Goal: Communication & Community: Connect with others

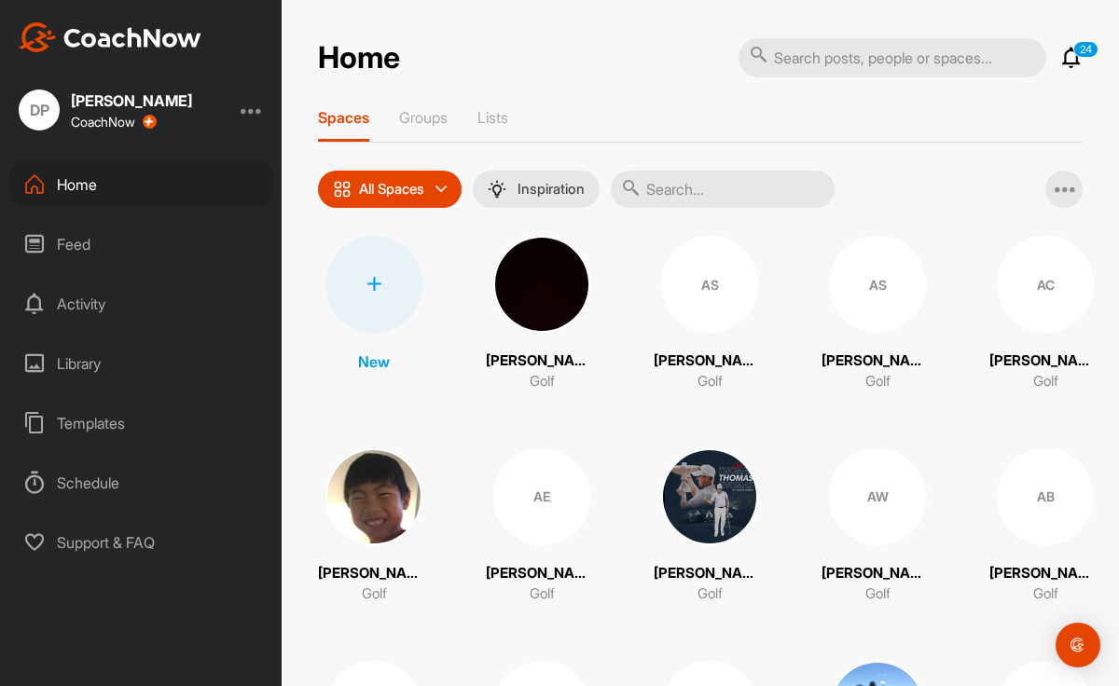
click at [685, 191] on input "text" at bounding box center [723, 189] width 224 height 37
type input "[PERSON_NAME]"
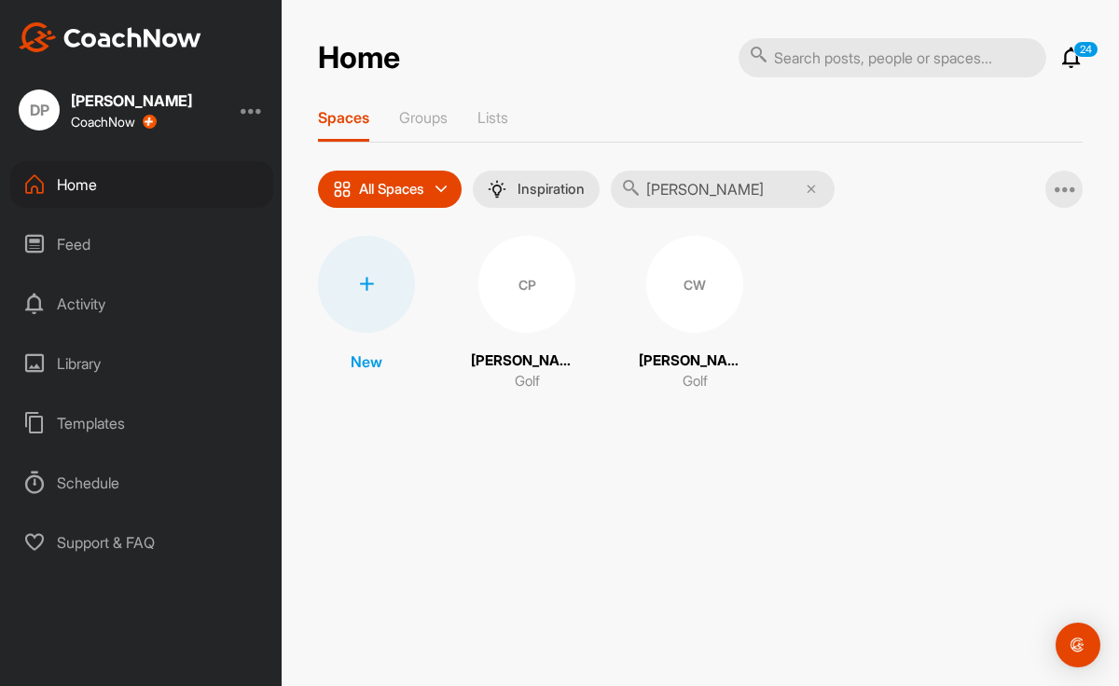
click at [652, 307] on div "CW" at bounding box center [694, 284] width 97 height 97
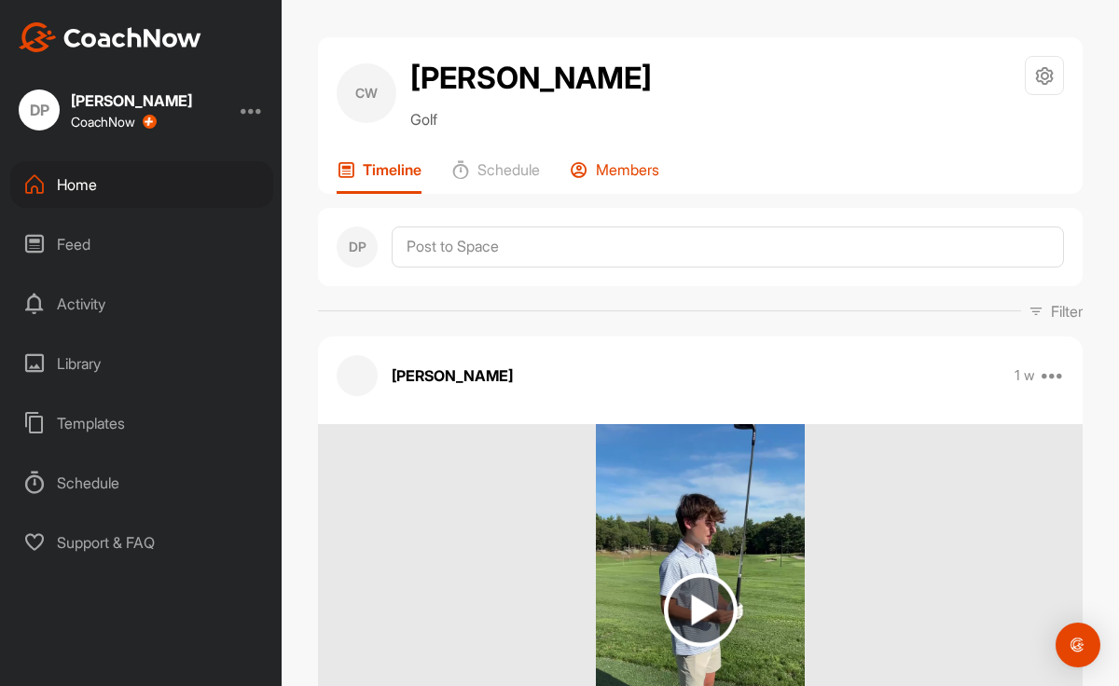
click at [588, 179] on icon at bounding box center [579, 169] width 19 height 19
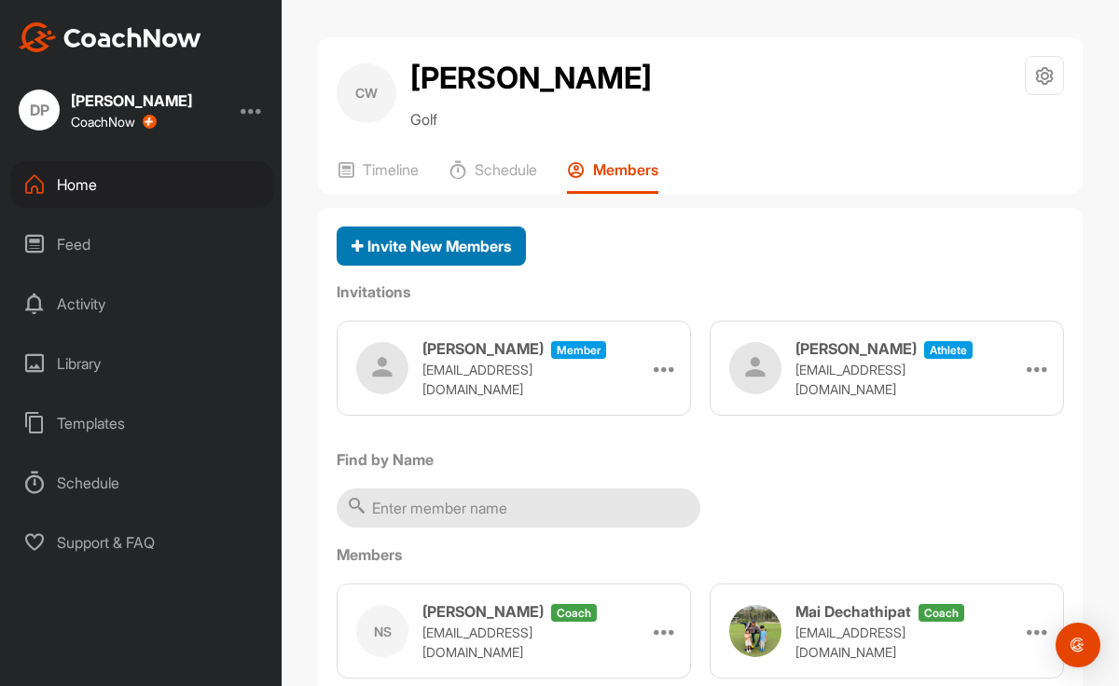
click at [485, 256] on span "Invite New Members" at bounding box center [431, 246] width 159 height 19
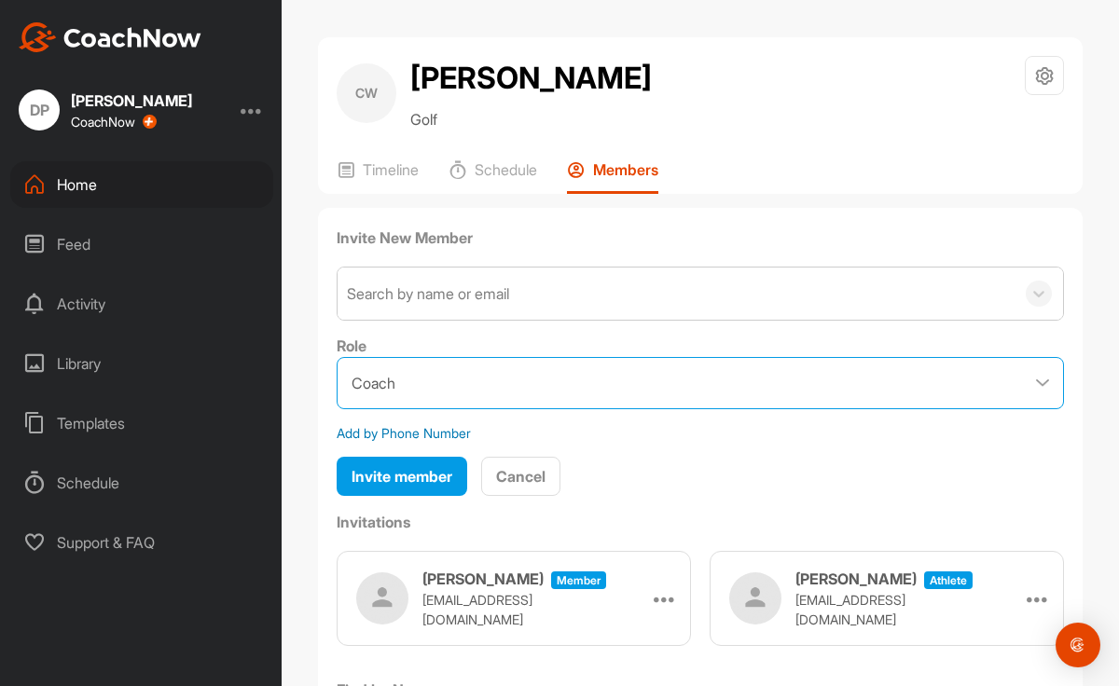
click at [460, 409] on select "Coach Member" at bounding box center [700, 383] width 727 height 52
select select "contributor"
click at [337, 401] on select "Coach Member" at bounding box center [700, 383] width 727 height 52
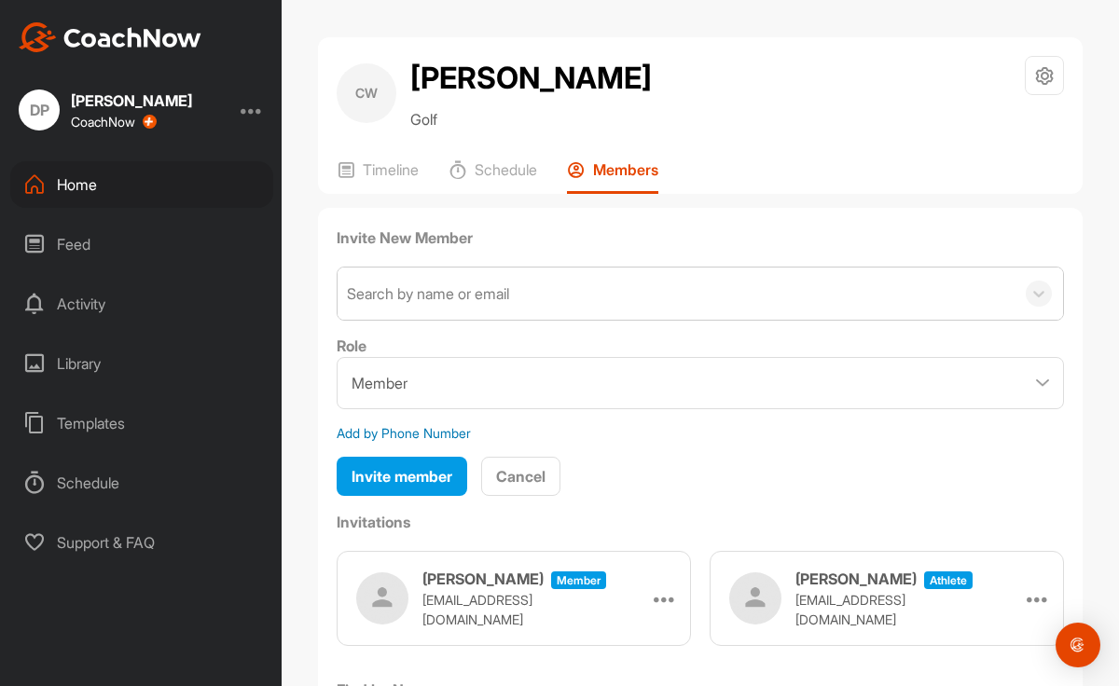
click at [476, 320] on div "Search by name or email" at bounding box center [676, 294] width 677 height 52
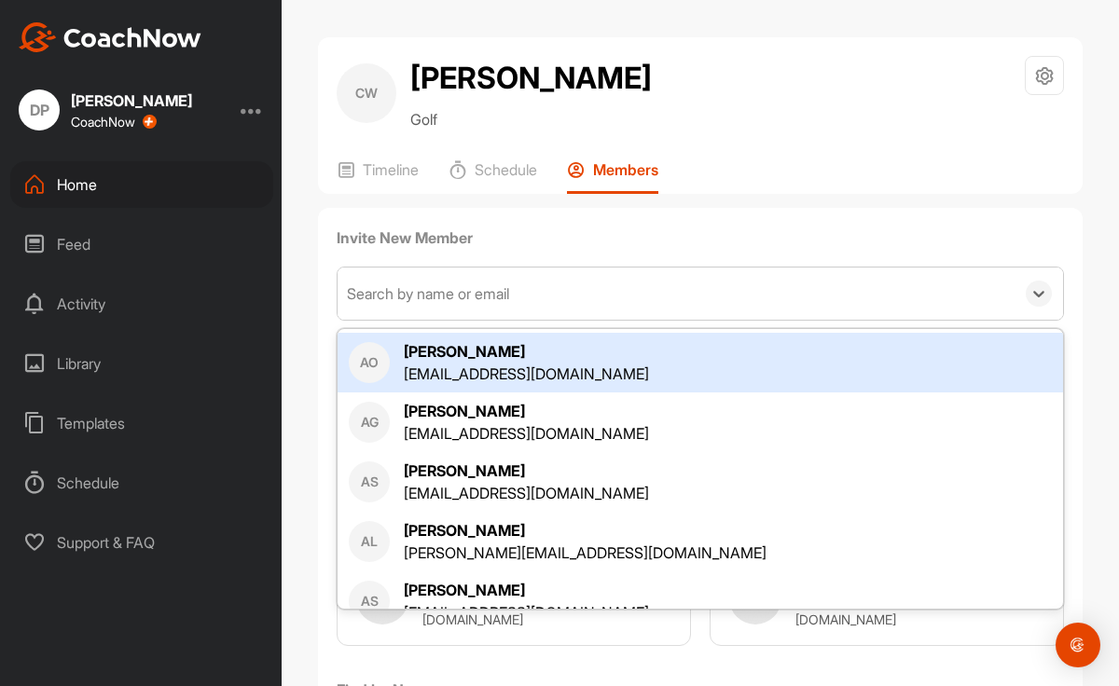
click at [492, 320] on div "Search by name or email" at bounding box center [676, 294] width 677 height 52
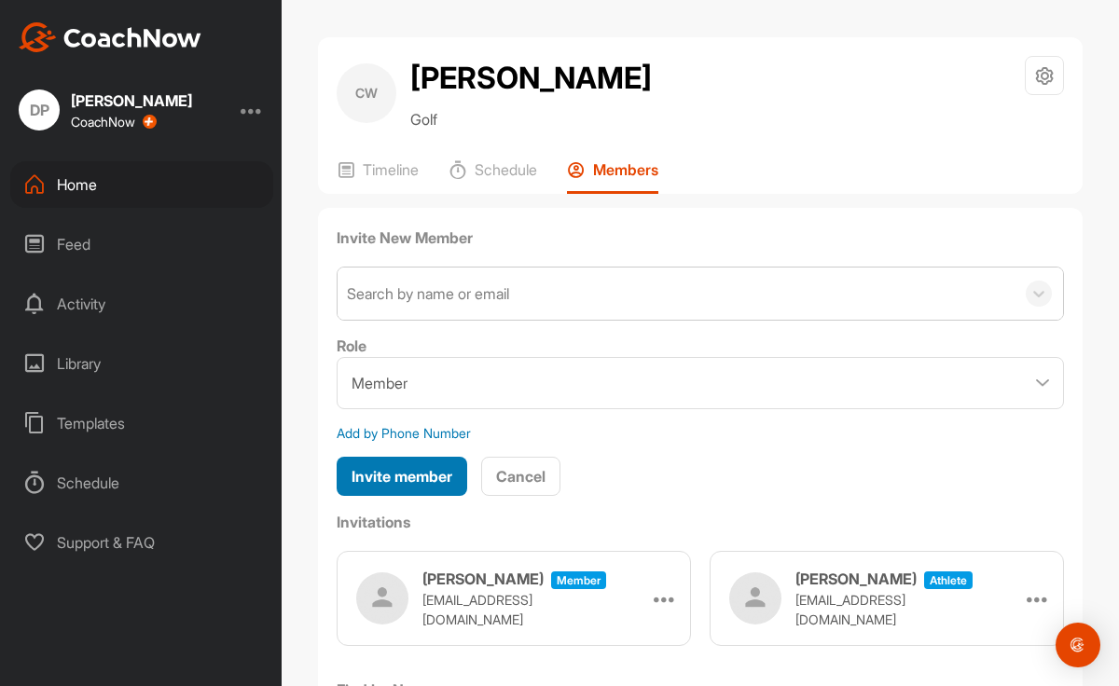
click at [429, 488] on div "Invite member" at bounding box center [402, 476] width 101 height 22
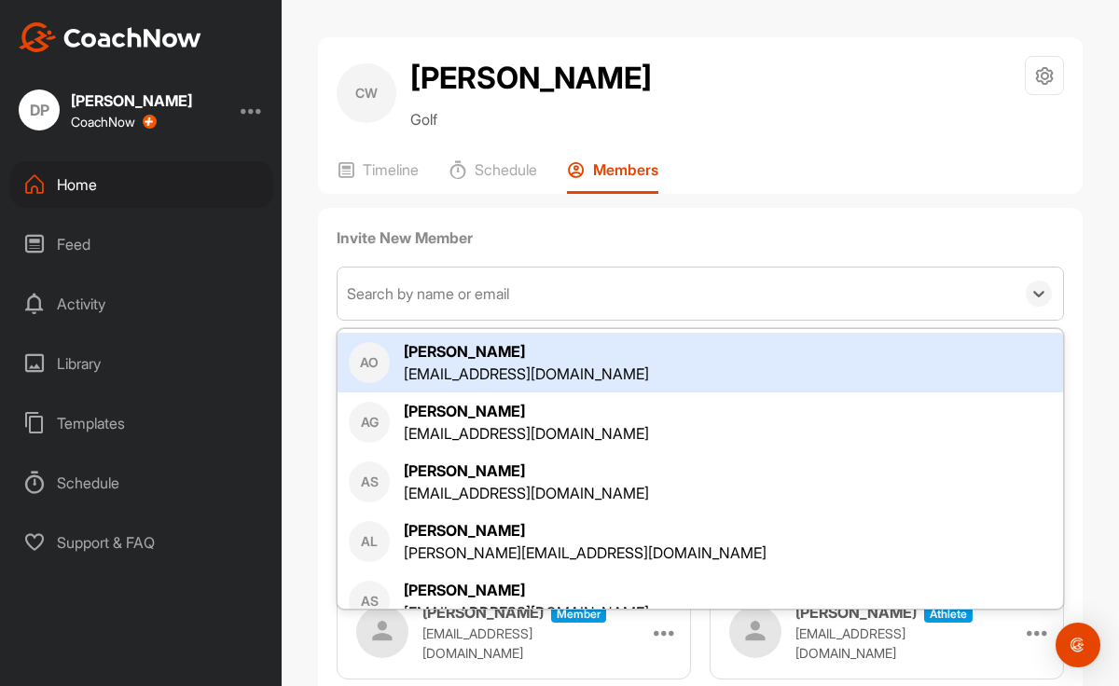
click at [478, 320] on div "Search by name or email" at bounding box center [676, 294] width 677 height 52
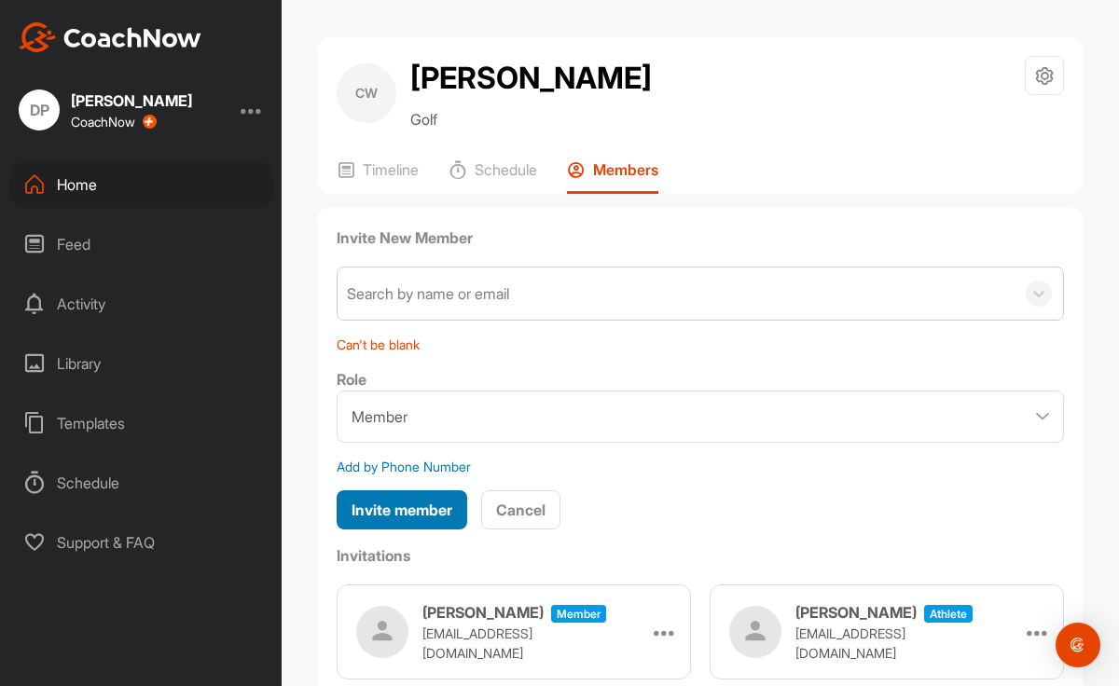
click at [418, 521] on div "Invite member" at bounding box center [402, 510] width 101 height 22
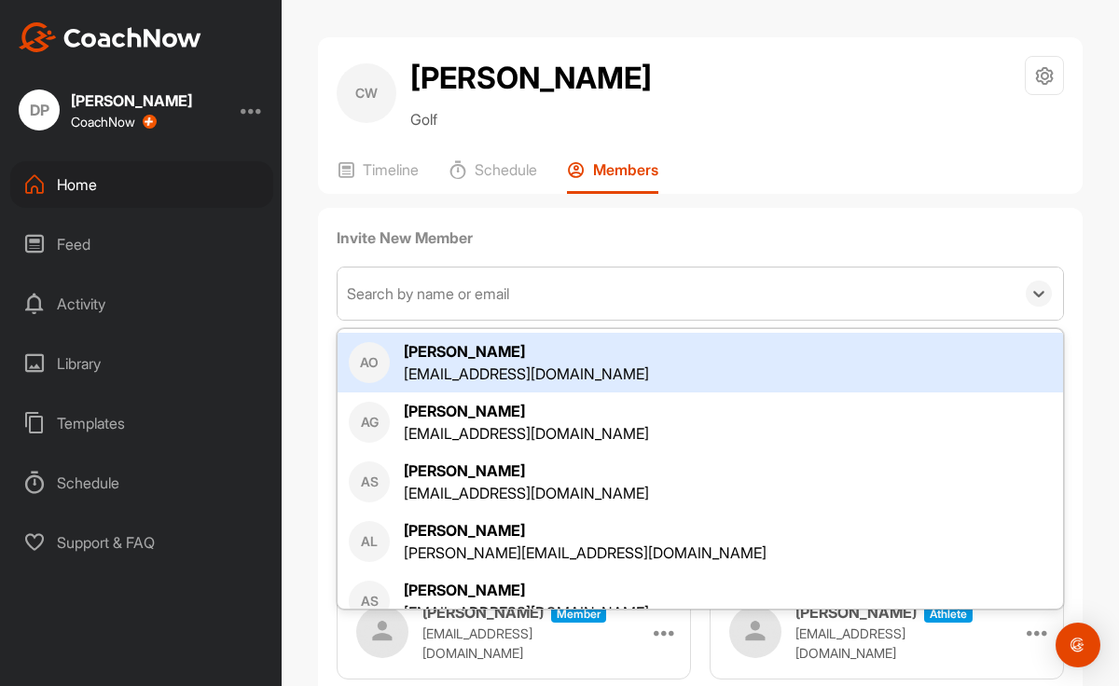
click at [509, 305] on div "Search by name or email" at bounding box center [428, 294] width 162 height 22
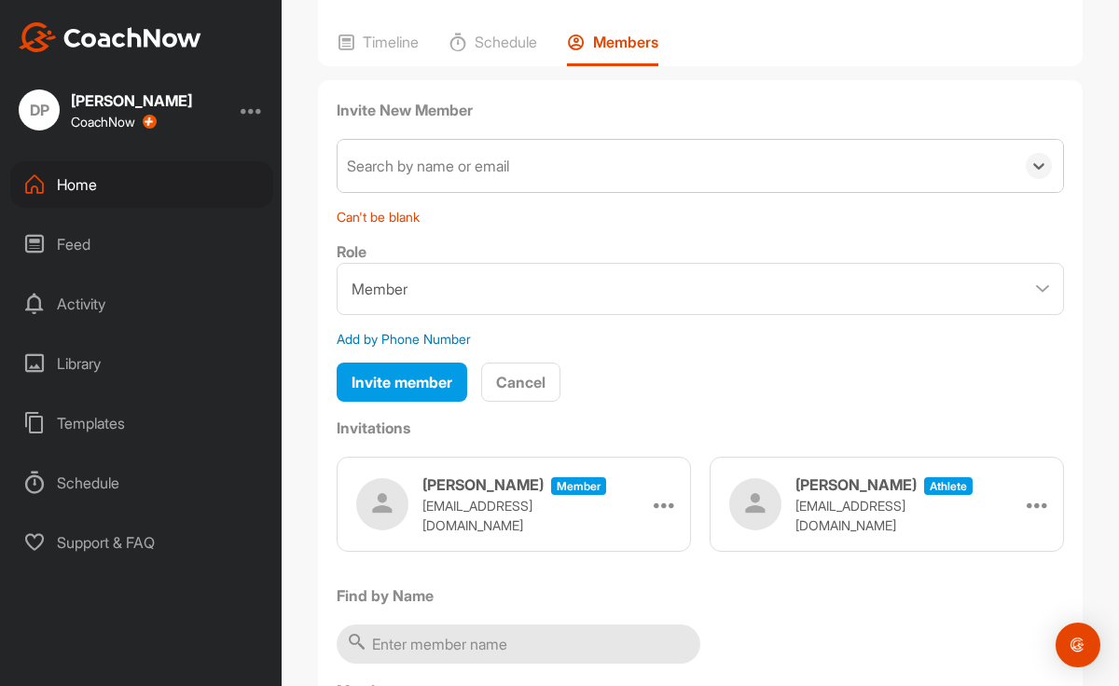
scroll to position [107, 0]
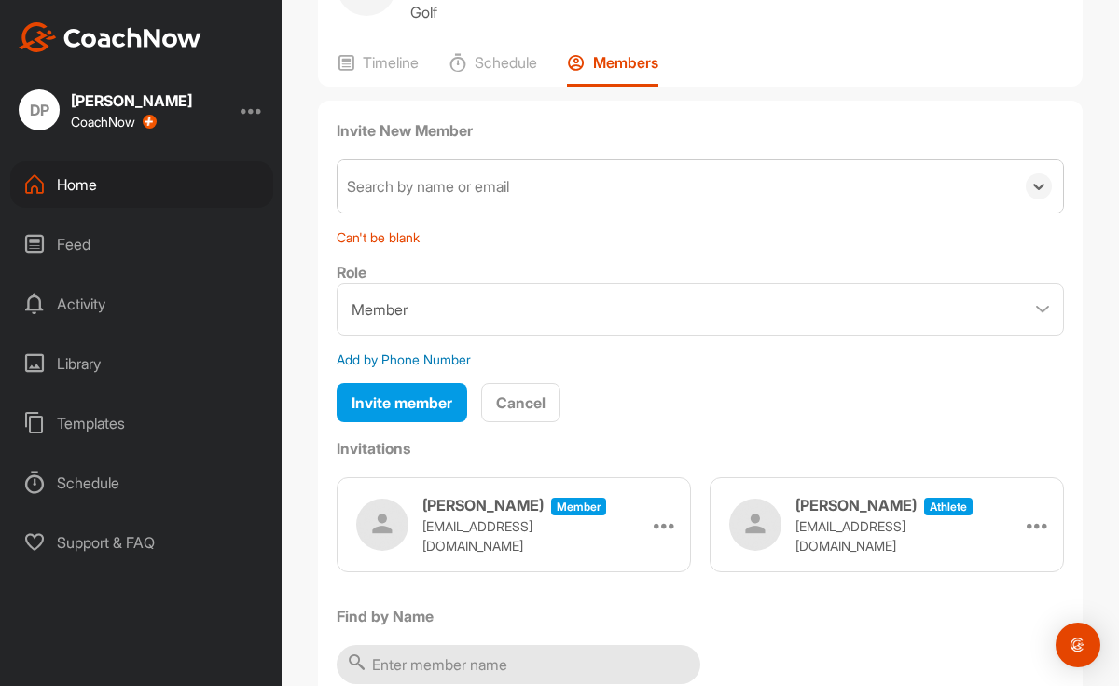
click at [507, 213] on div "Search by name or email" at bounding box center [676, 186] width 677 height 52
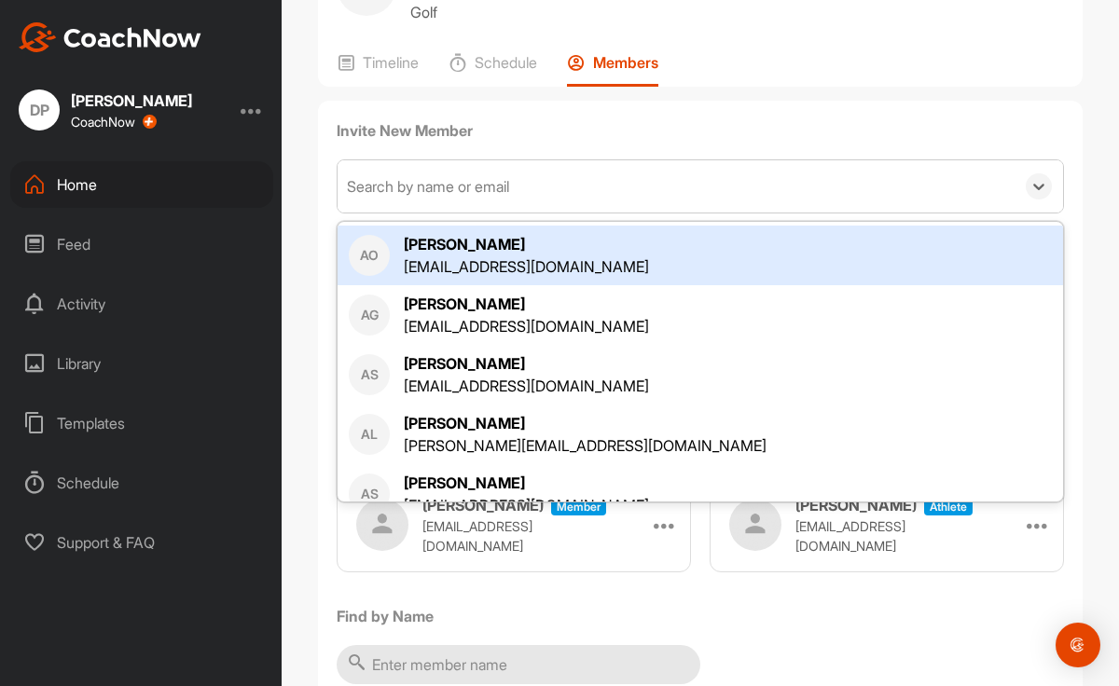
paste input "[EMAIL_ADDRESS][DOMAIN_NAME]"
type input "[EMAIL_ADDRESS][DOMAIN_NAME]"
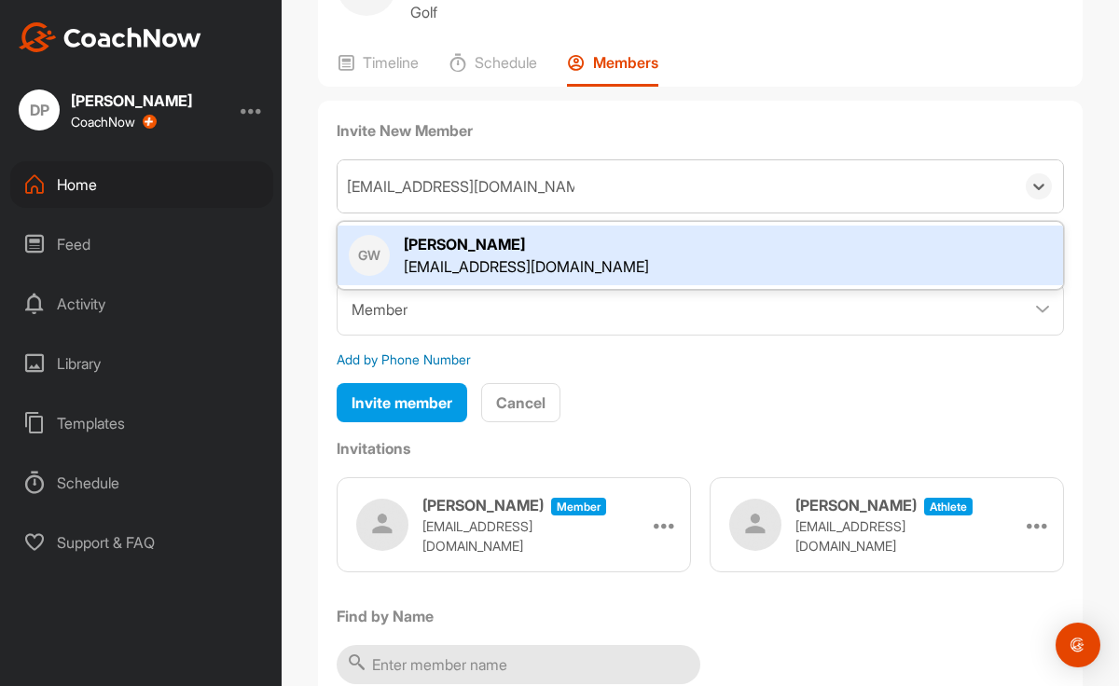
click at [500, 256] on div "[PERSON_NAME]" at bounding box center [526, 244] width 245 height 22
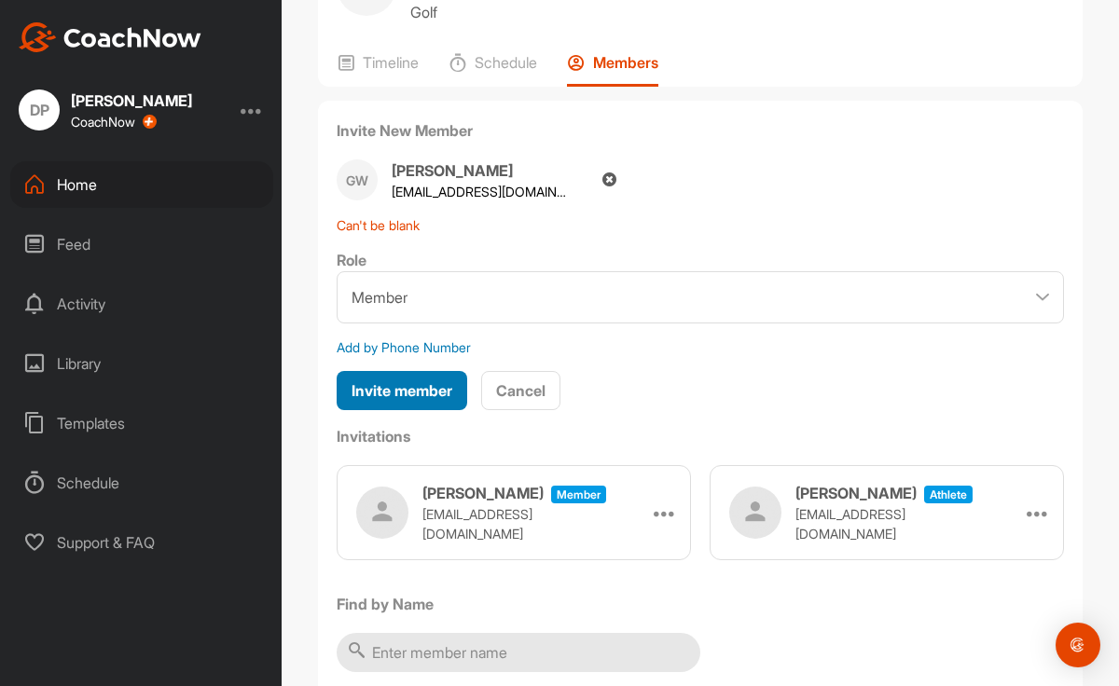
click at [418, 400] on span "Invite member" at bounding box center [402, 390] width 101 height 19
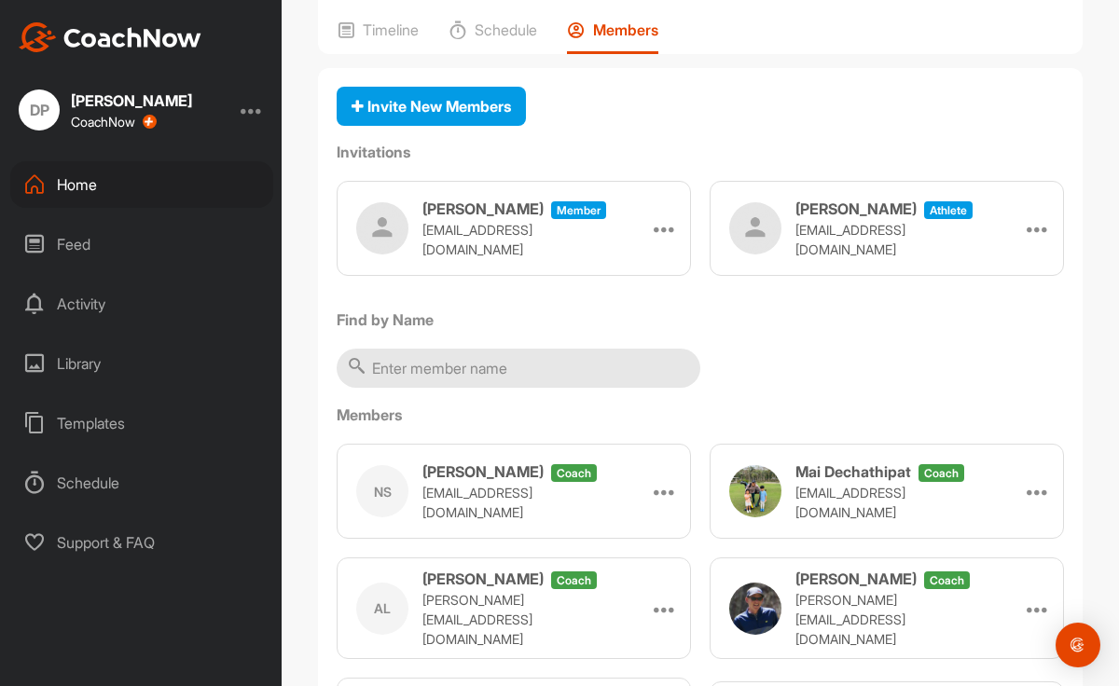
scroll to position [141, 0]
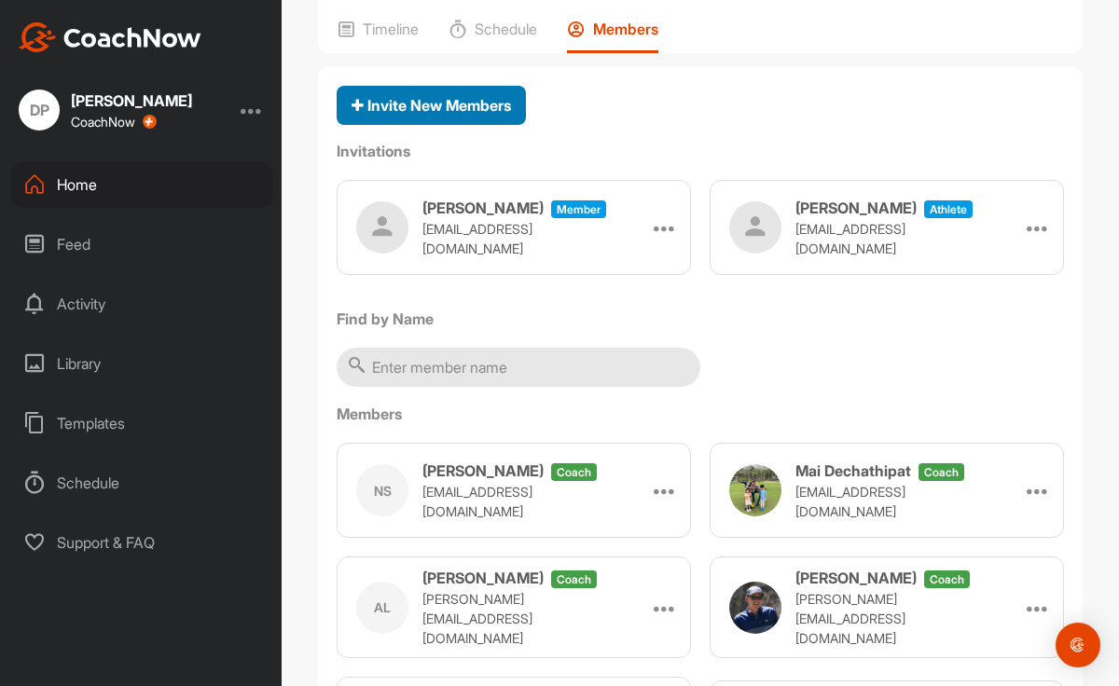
click at [463, 126] on button "Invite New Members" at bounding box center [431, 106] width 189 height 40
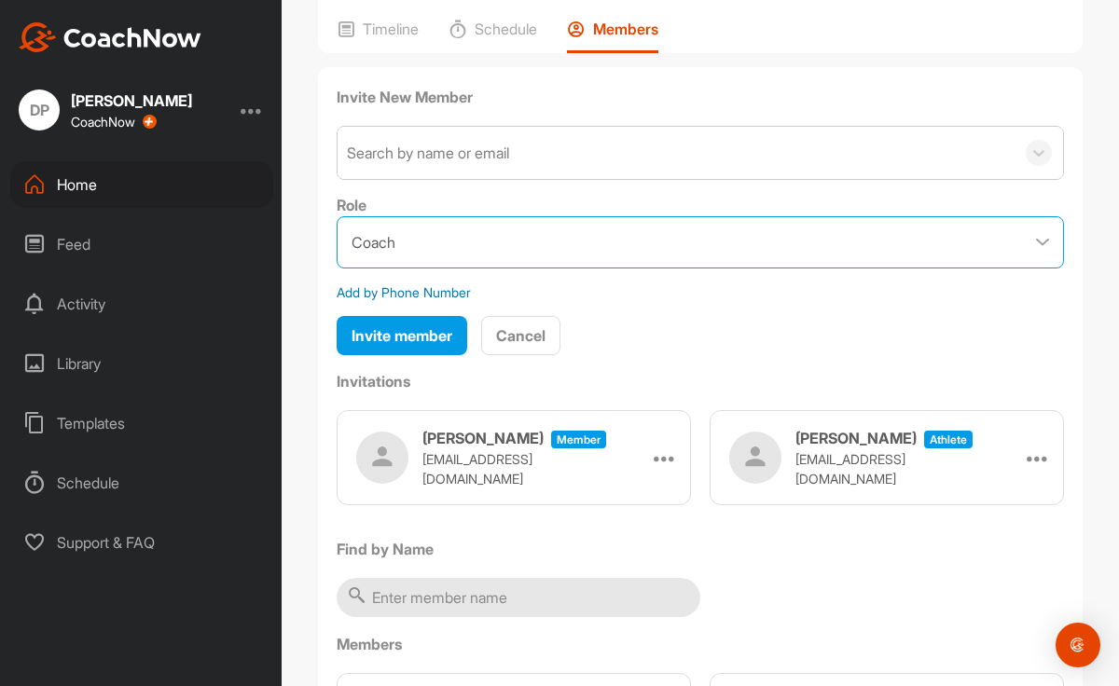
click at [437, 269] on select "Coach Member" at bounding box center [700, 242] width 727 height 52
select select "contributor"
click at [337, 260] on select "Coach Member" at bounding box center [700, 242] width 727 height 52
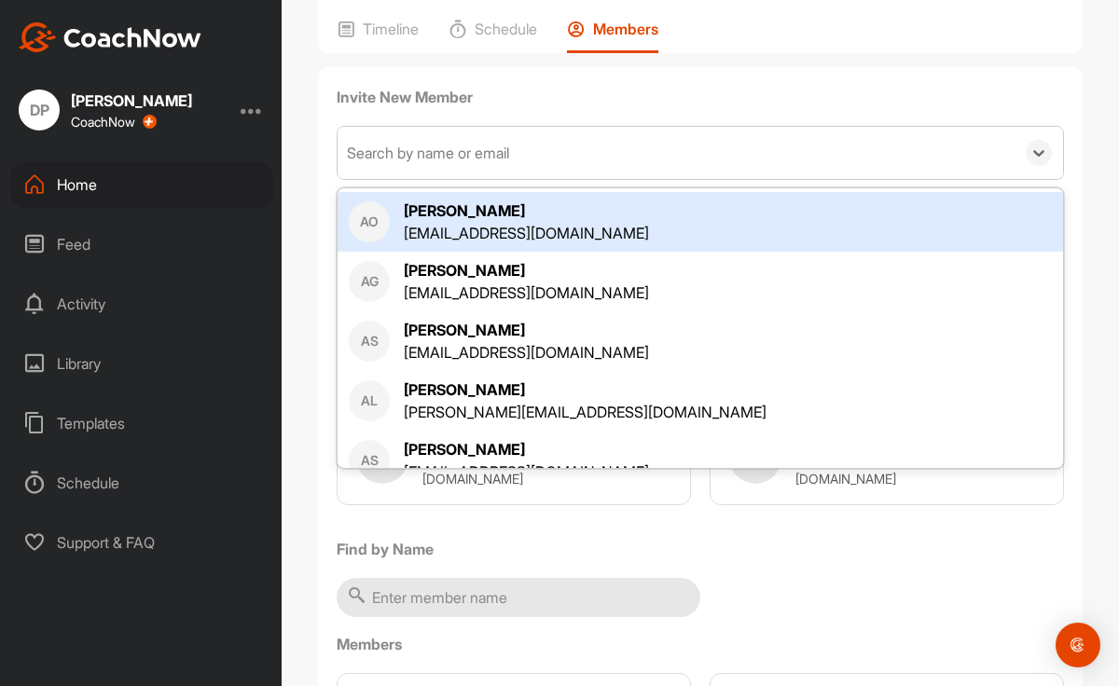
click at [441, 179] on div "Search by name or email" at bounding box center [676, 153] width 677 height 52
paste input "[EMAIL_ADDRESS][DOMAIN_NAME]"
type input "[EMAIL_ADDRESS][DOMAIN_NAME]"
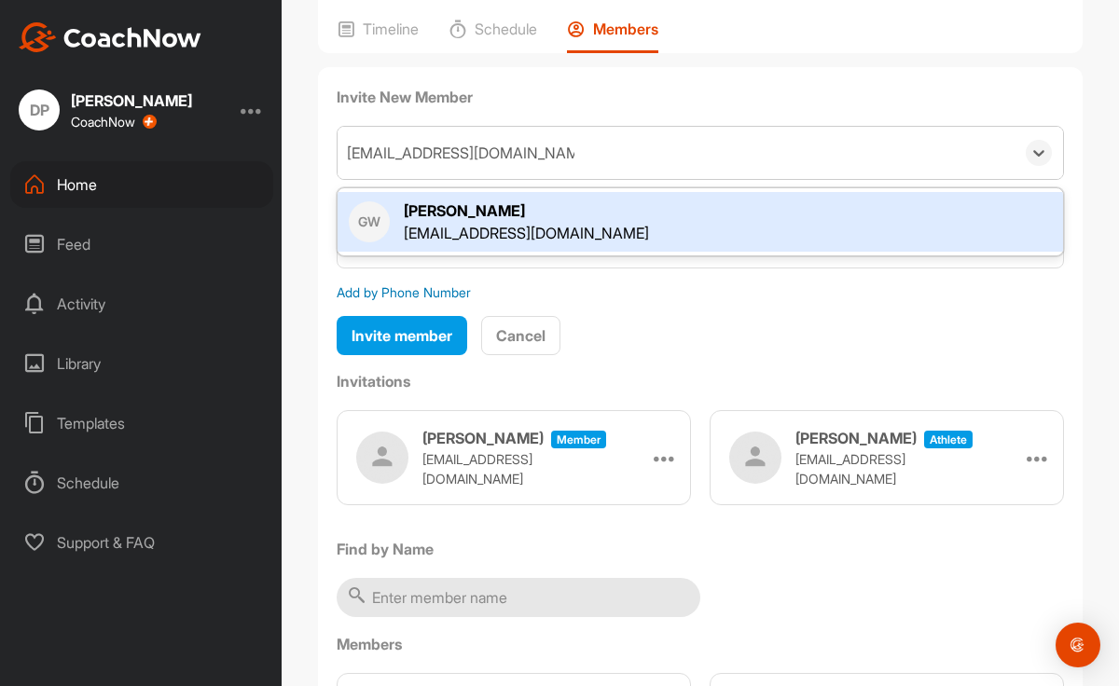
click at [432, 244] on div "[EMAIL_ADDRESS][DOMAIN_NAME]" at bounding box center [526, 233] width 245 height 22
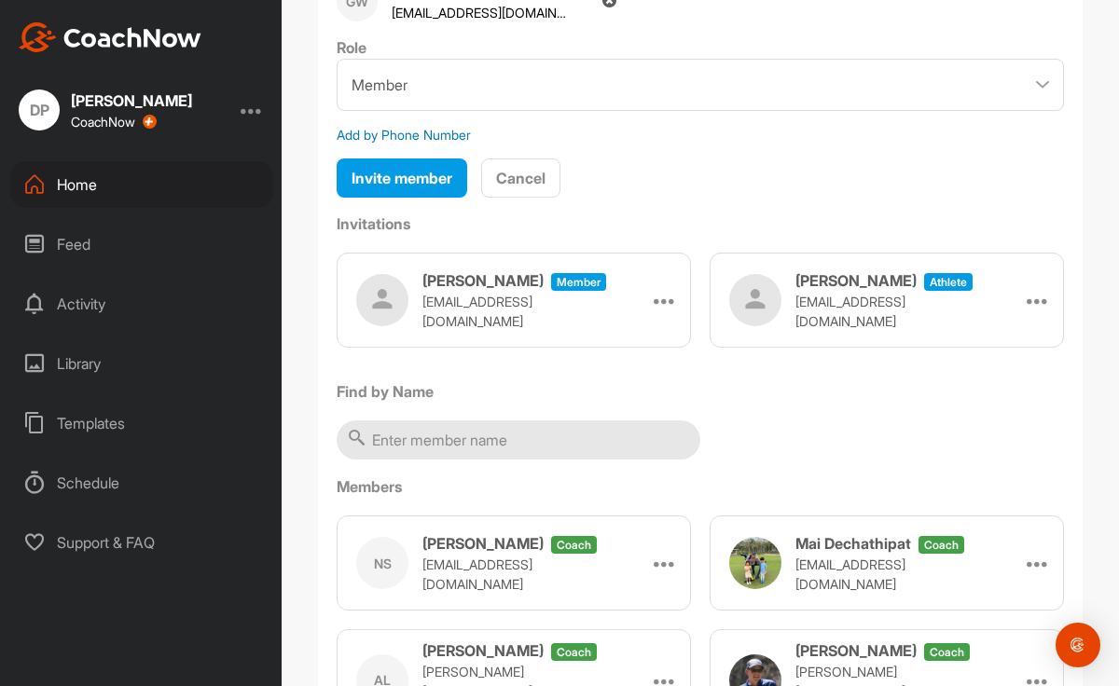
scroll to position [285, 0]
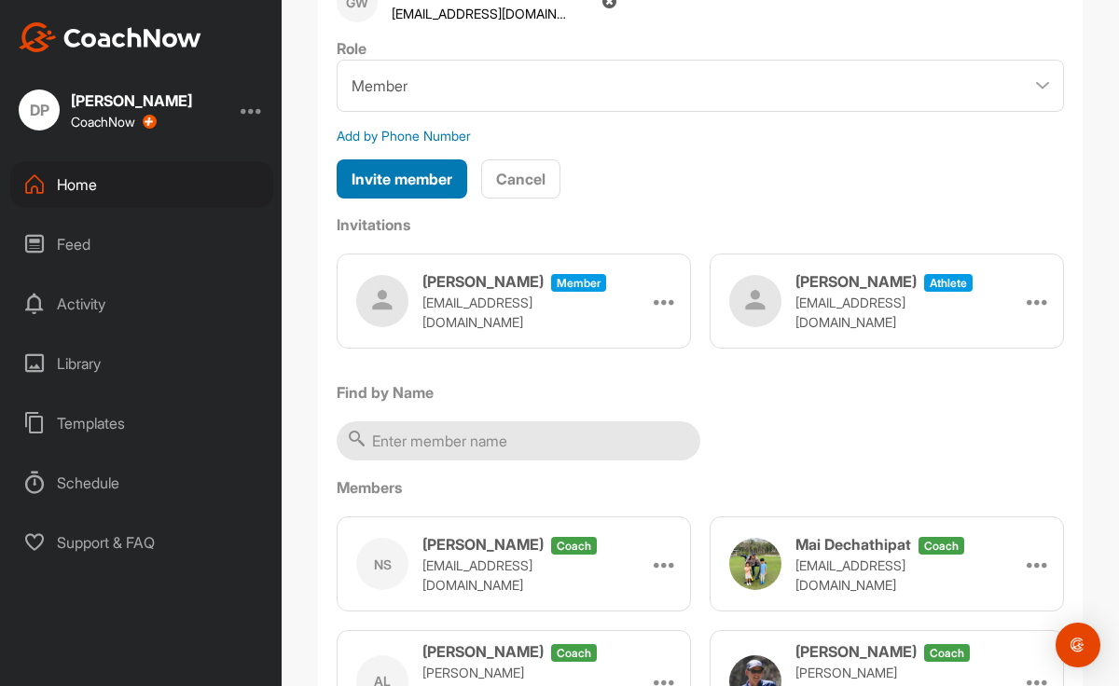
click at [445, 188] on span "Invite member" at bounding box center [402, 179] width 101 height 19
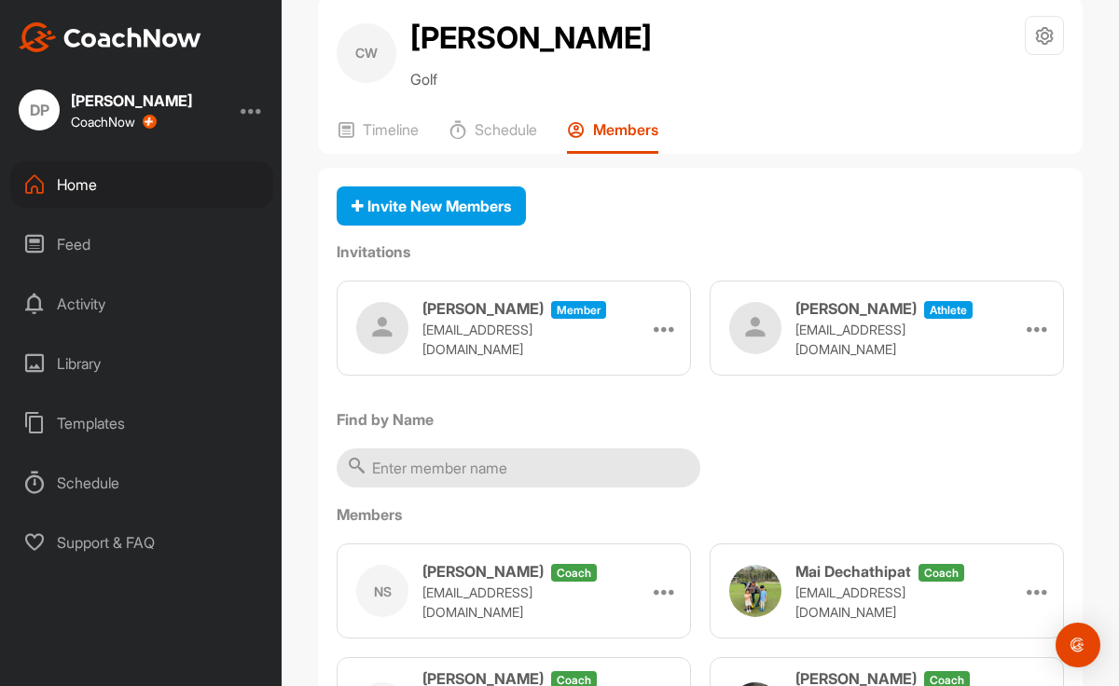
scroll to position [17, 0]
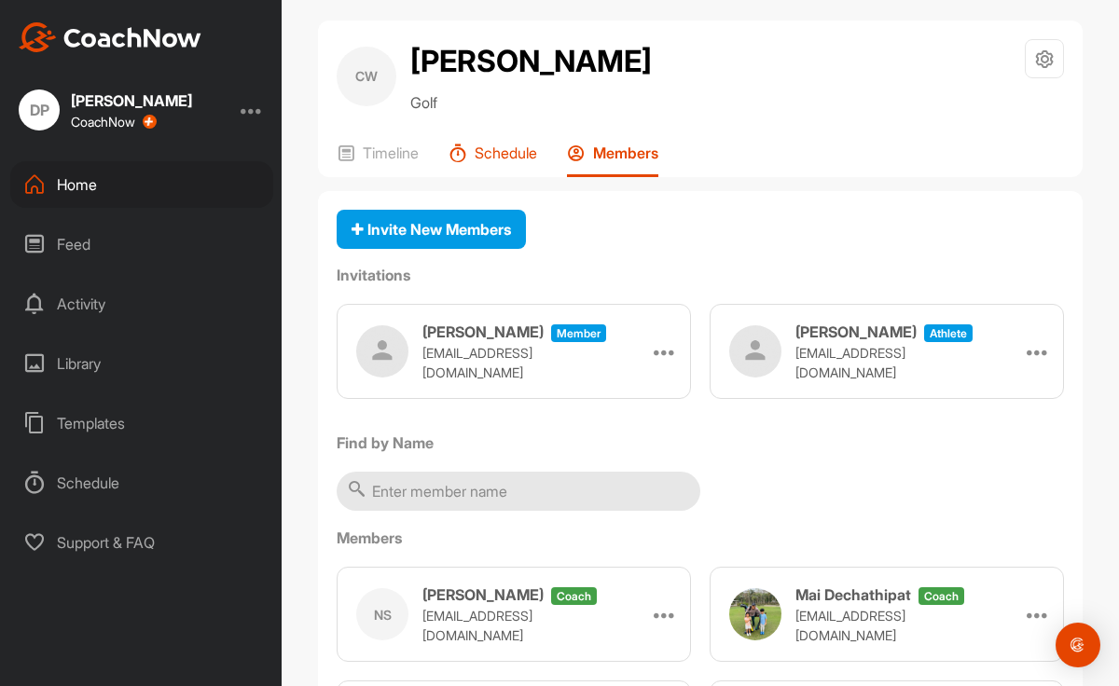
click at [498, 162] on p "Schedule" at bounding box center [506, 153] width 62 height 19
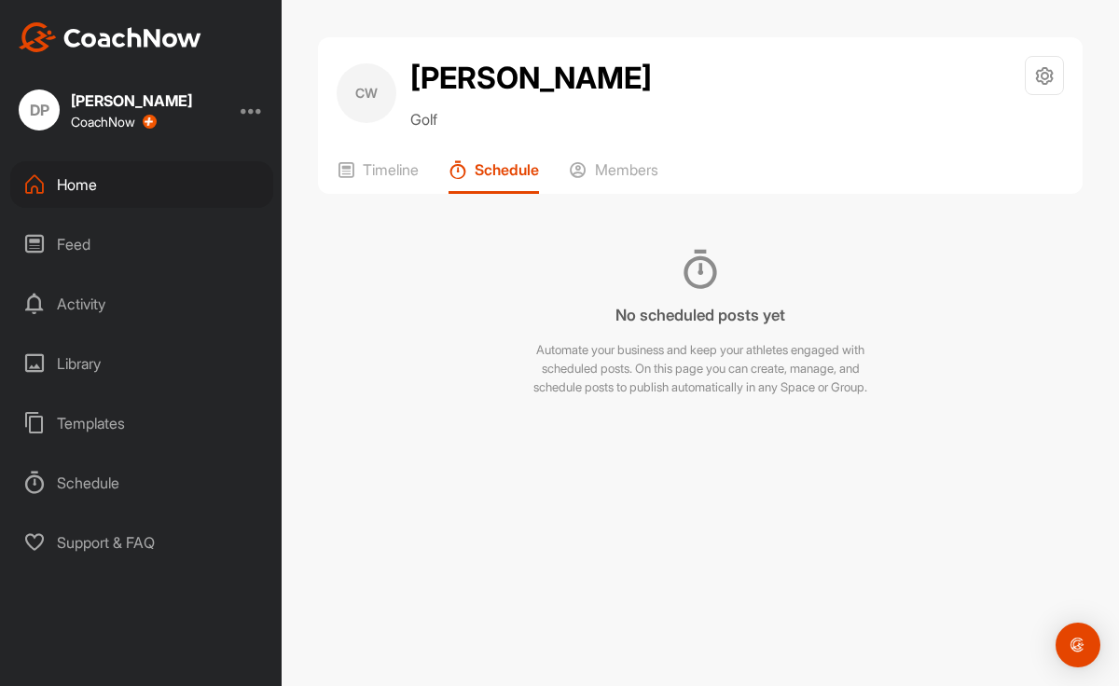
click at [577, 194] on div "CW Charlie Winchester Golf Space Settings Your Notifications Timeline Schedule …" at bounding box center [700, 115] width 765 height 157
click at [584, 179] on icon at bounding box center [578, 169] width 19 height 19
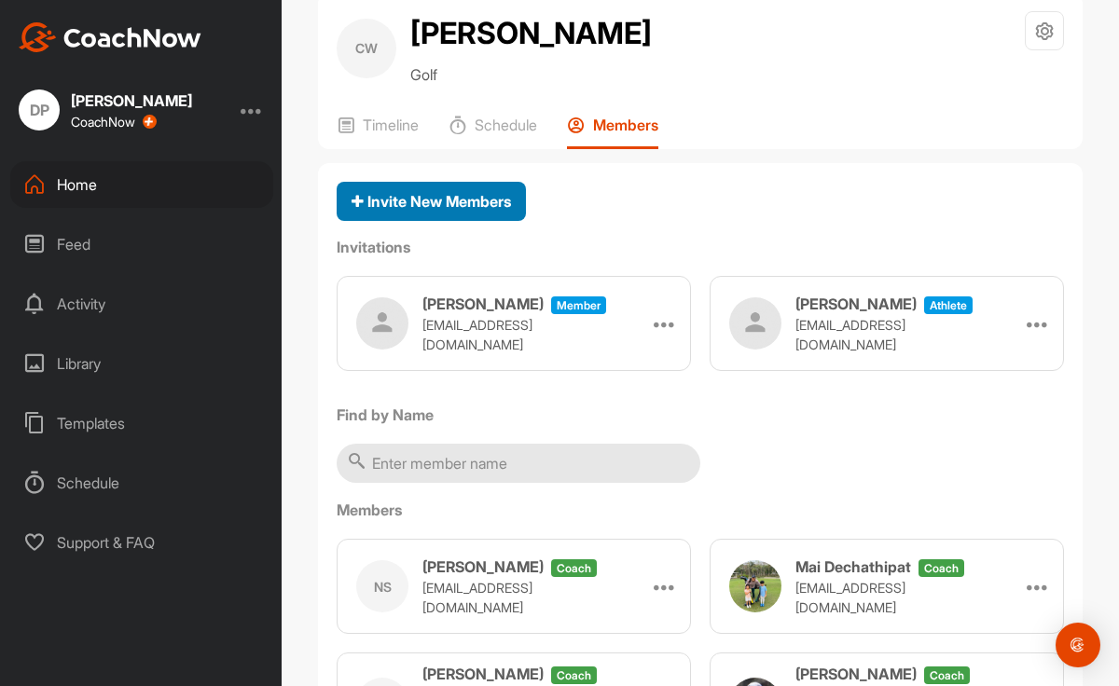
scroll to position [48, 0]
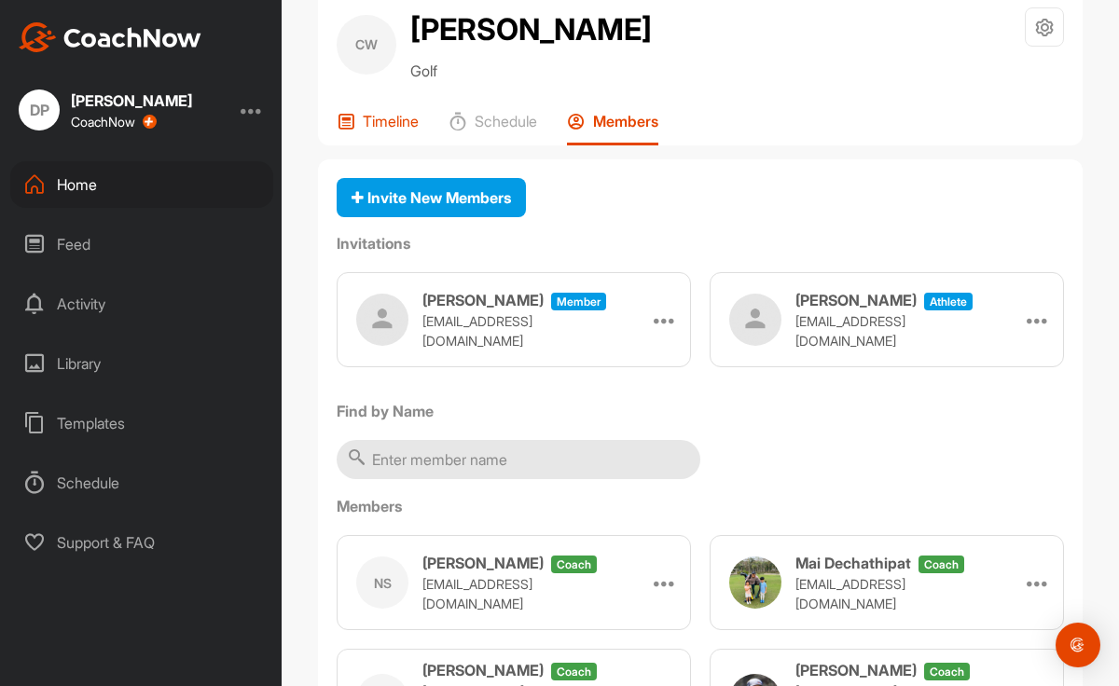
click at [394, 131] on p "Timeline" at bounding box center [391, 121] width 56 height 19
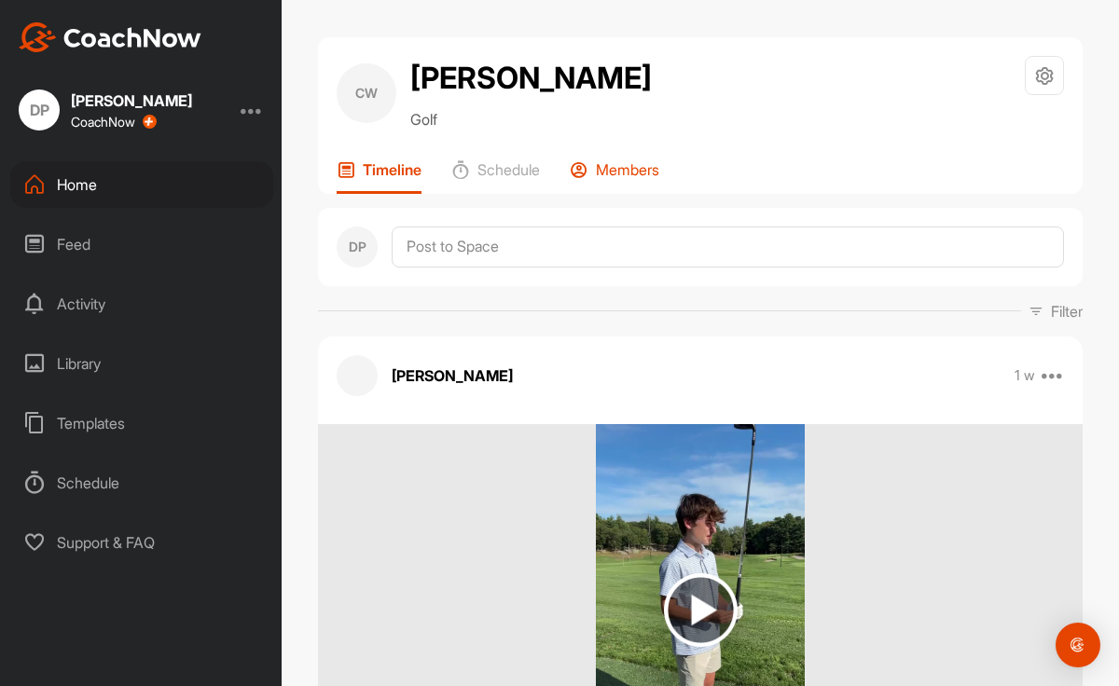
click at [581, 179] on icon at bounding box center [579, 169] width 19 height 19
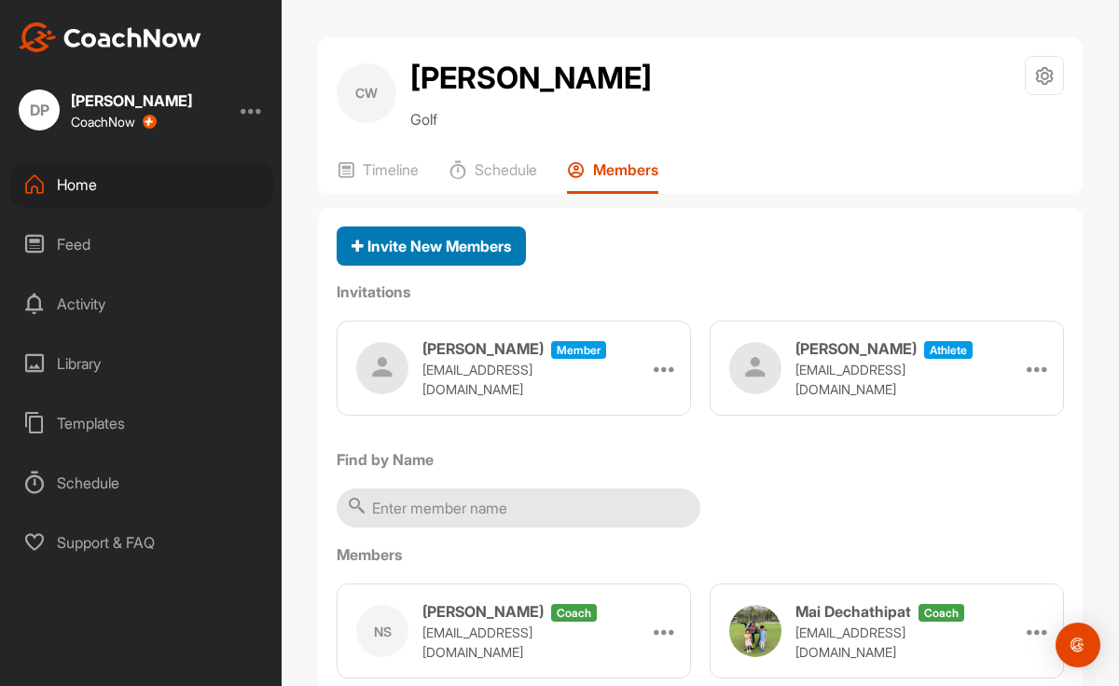
click at [506, 267] on button "Invite New Members" at bounding box center [431, 247] width 189 height 40
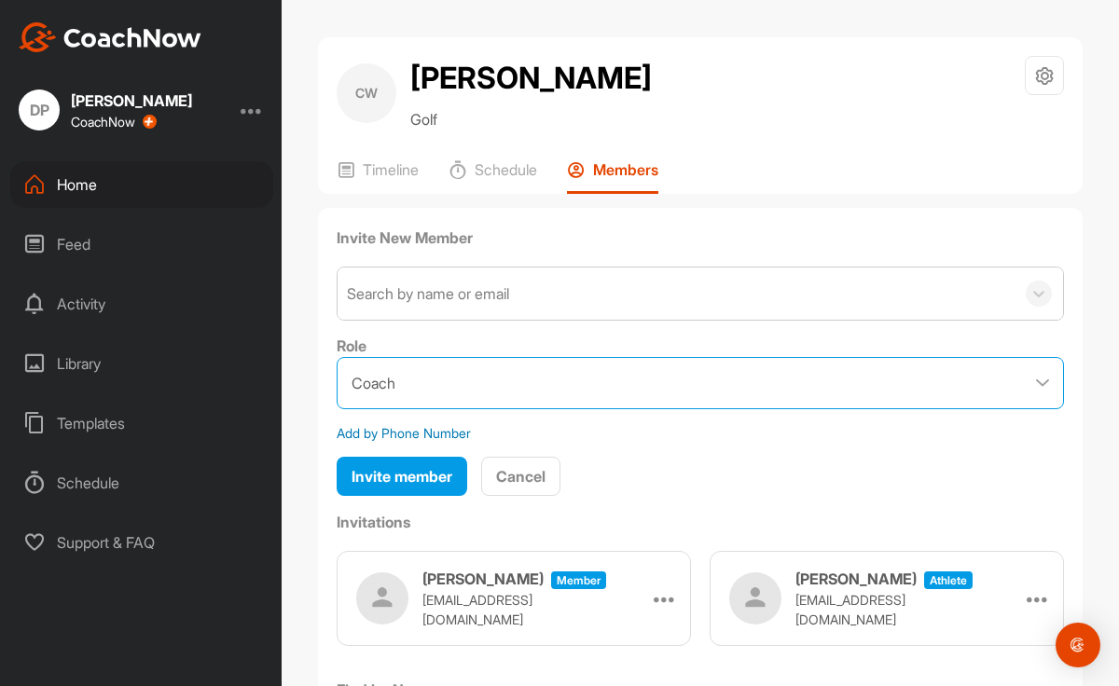
click at [557, 409] on select "Coach Member" at bounding box center [700, 383] width 727 height 52
select select "contributor"
click at [337, 401] on select "Coach Member" at bounding box center [700, 383] width 727 height 52
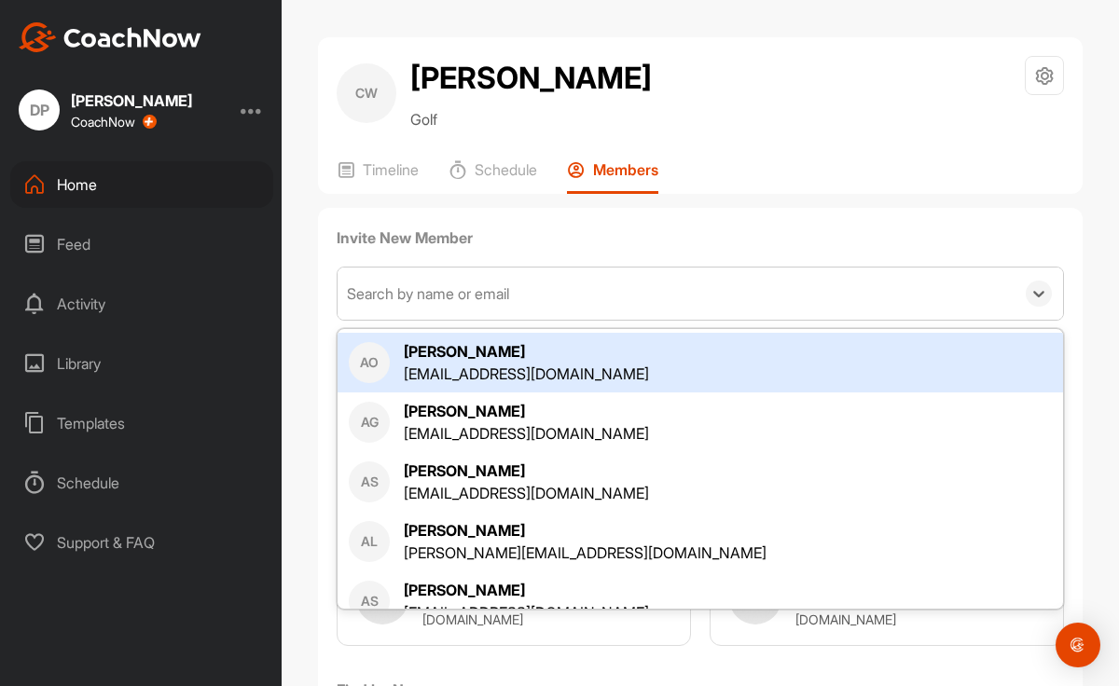
click at [561, 320] on div "Search by name or email" at bounding box center [676, 294] width 677 height 52
click at [1045, 303] on icon at bounding box center [1039, 293] width 19 height 19
paste input "[EMAIL_ADDRESS][DOMAIN_NAME]"
type input "[EMAIL_ADDRESS][DOMAIN_NAME]"
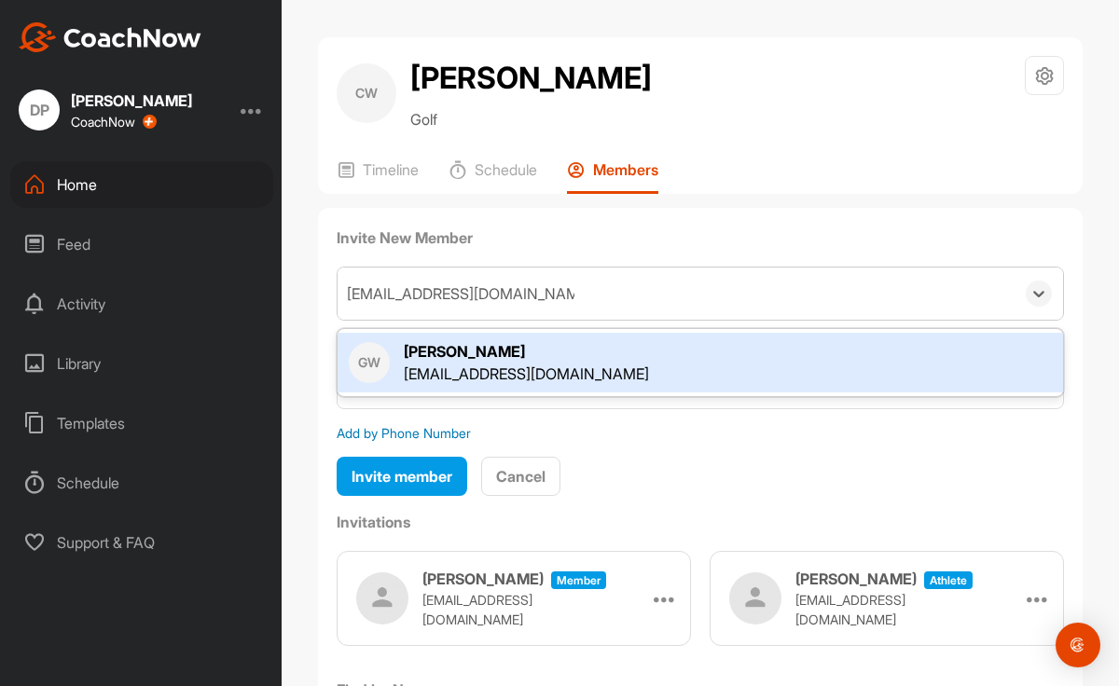
click at [947, 380] on div "GW Gretchen Winchester gretchenwinchester@gmail.com" at bounding box center [701, 363] width 726 height 60
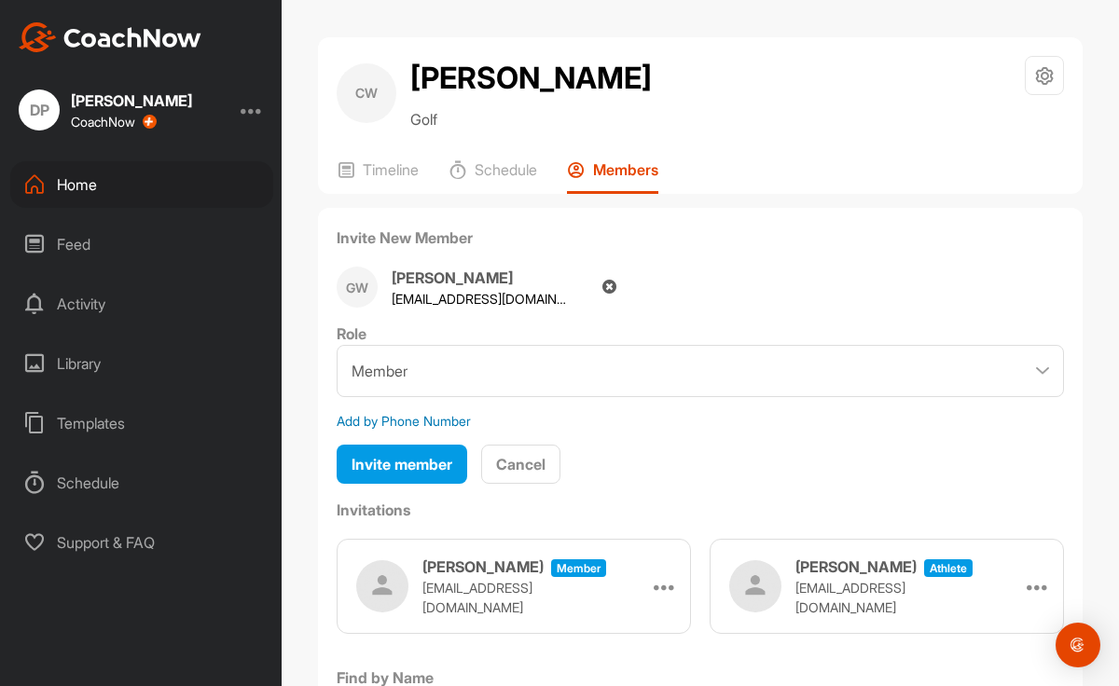
click at [472, 289] on h4 "[PERSON_NAME]" at bounding box center [480, 278] width 177 height 22
click at [436, 474] on span "Invite member" at bounding box center [402, 464] width 101 height 19
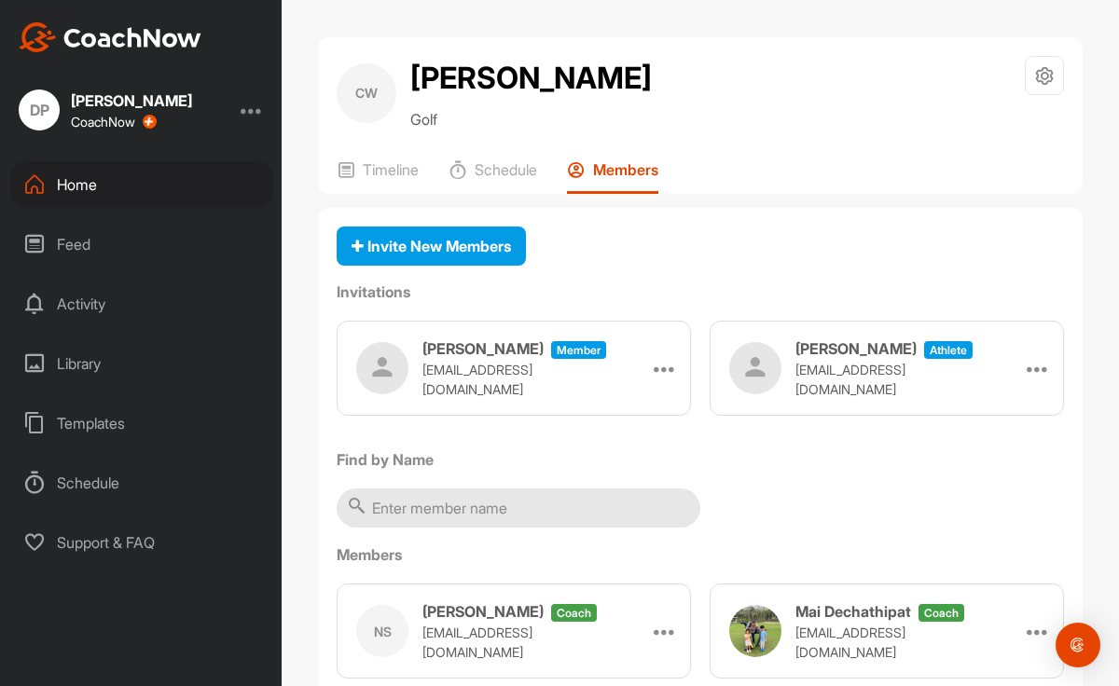
scroll to position [28, 0]
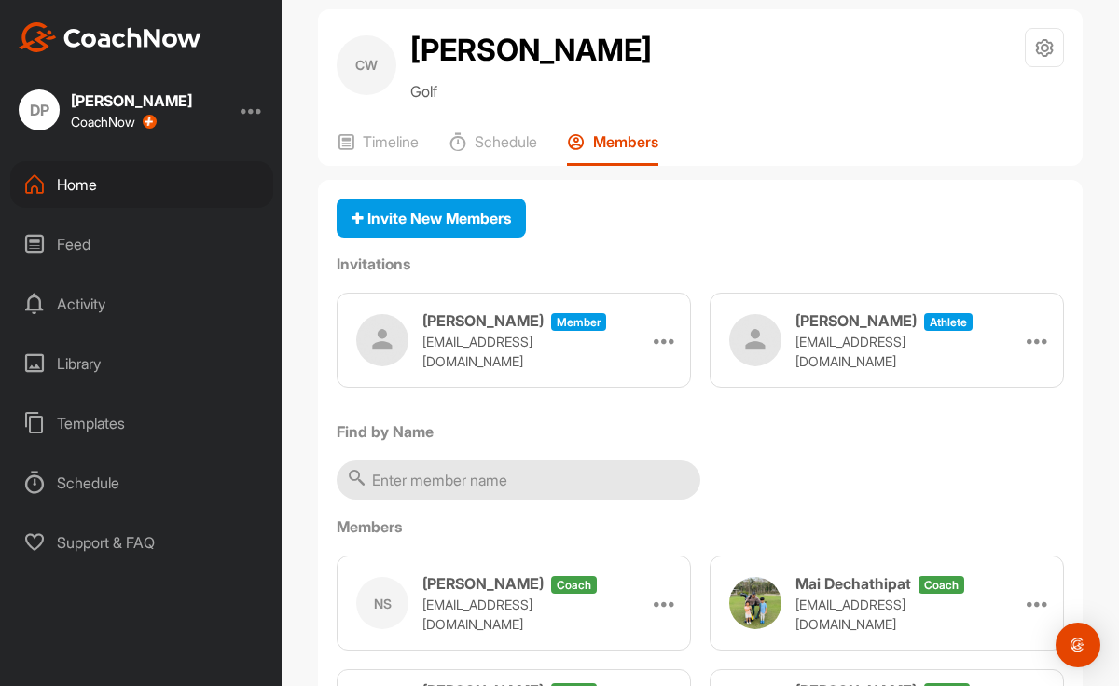
click at [982, 371] on div "Charlie Winchester athlete cwinchester17@icloud.com" at bounding box center [888, 341] width 187 height 62
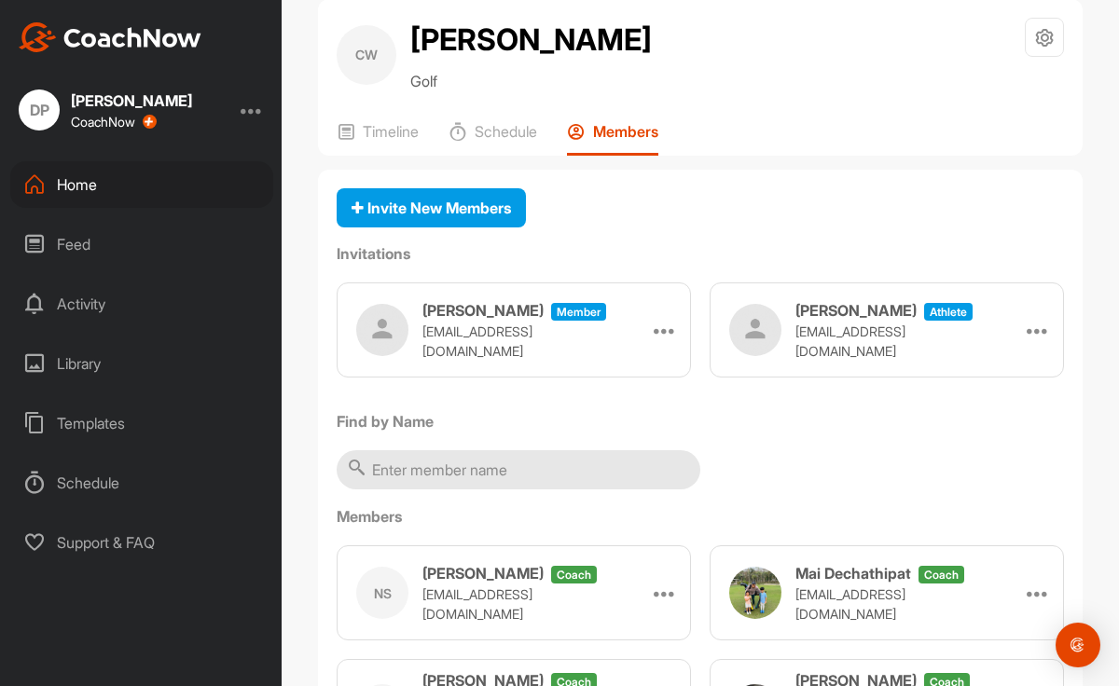
scroll to position [45, 0]
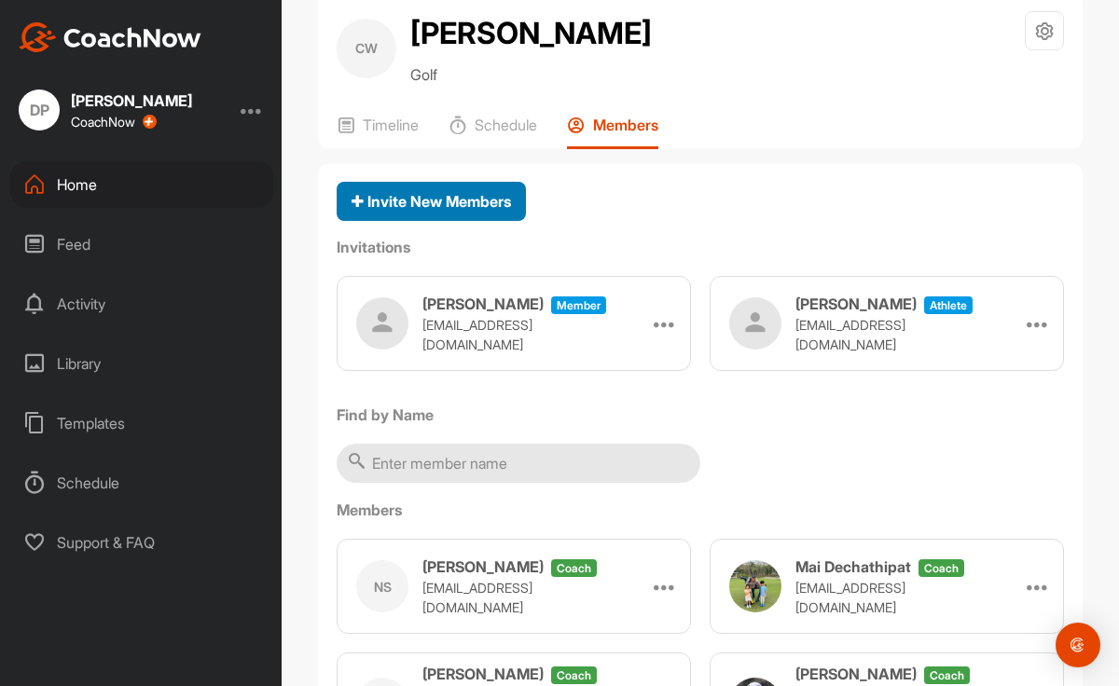
click at [479, 211] on span "Invite New Members" at bounding box center [431, 201] width 159 height 19
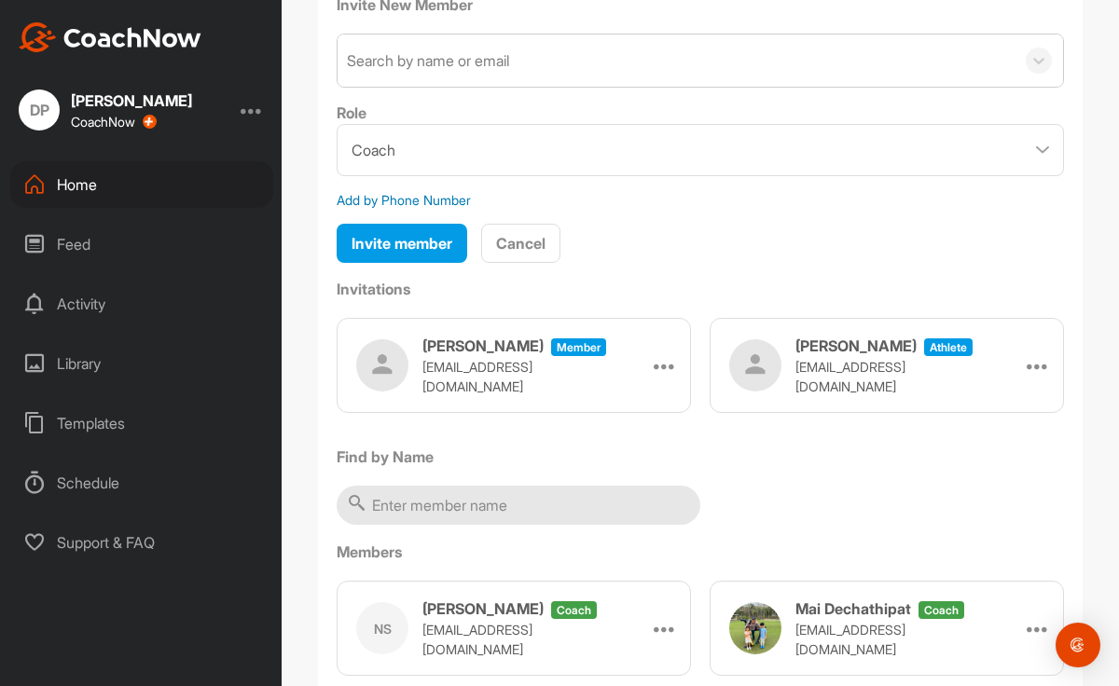
scroll to position [235, 0]
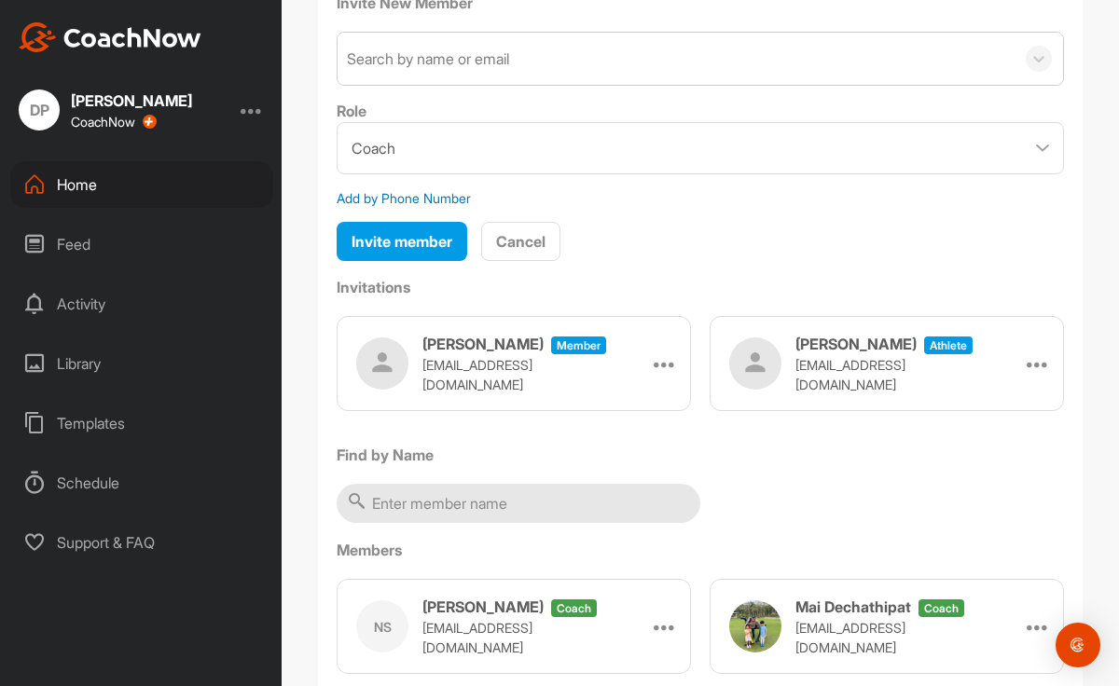
click at [445, 208] on div "Add by Phone Number" at bounding box center [404, 198] width 134 height 20
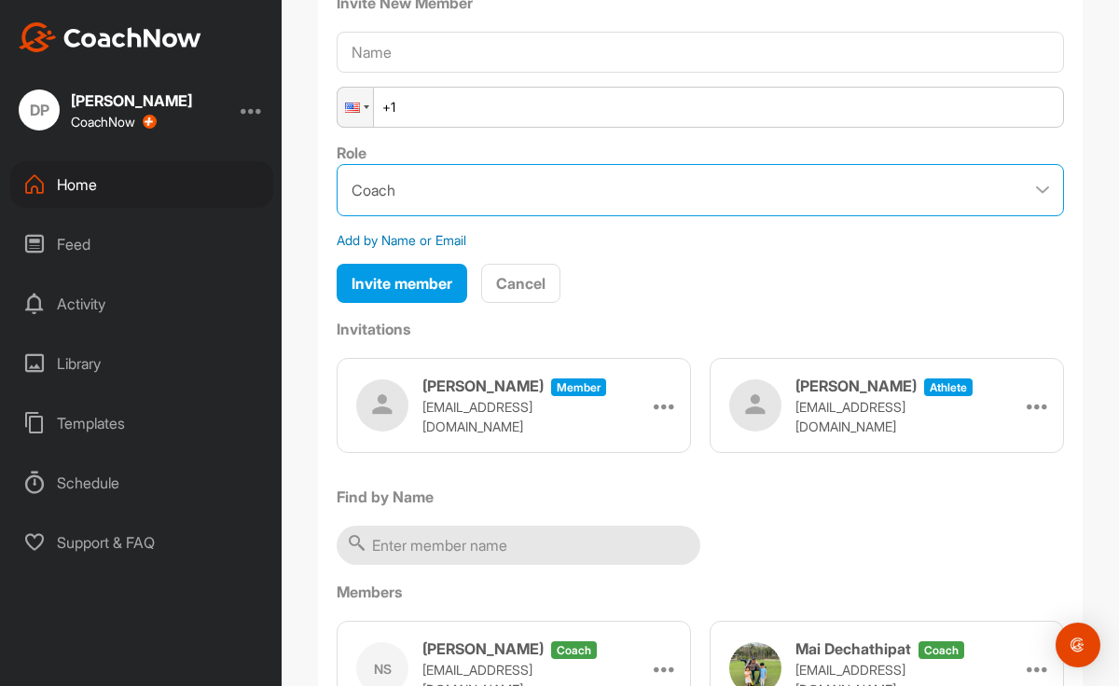
click at [461, 216] on select "Coach Member" at bounding box center [700, 190] width 727 height 52
select select "contributor"
click at [337, 208] on select "Coach Member" at bounding box center [700, 190] width 727 height 52
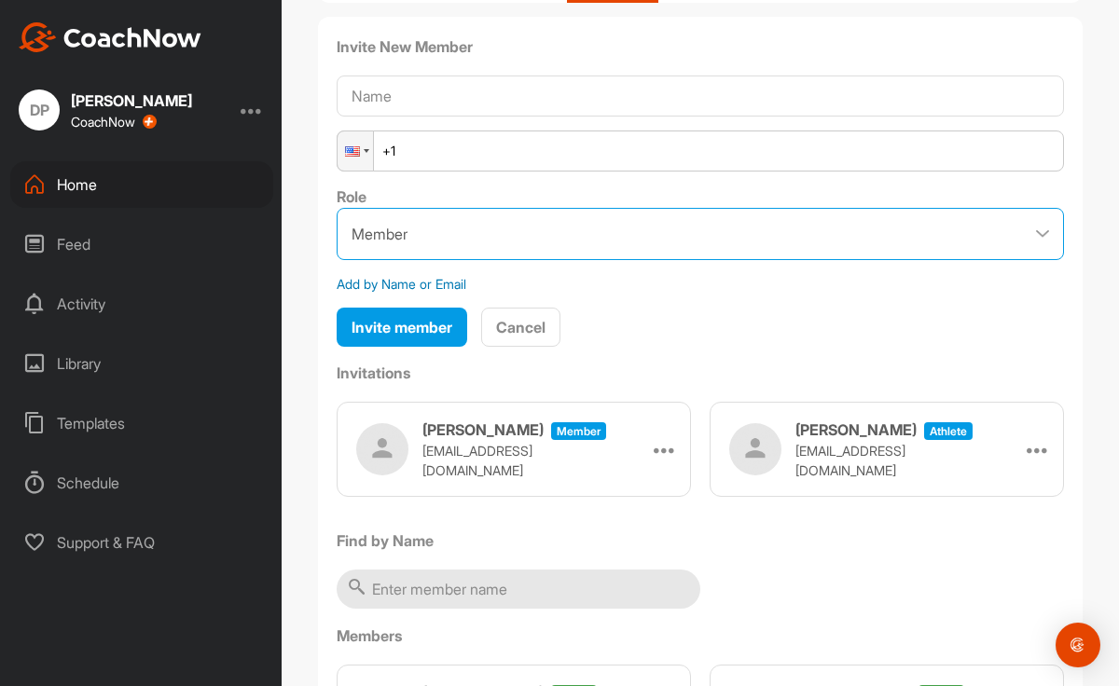
scroll to position [145, 0]
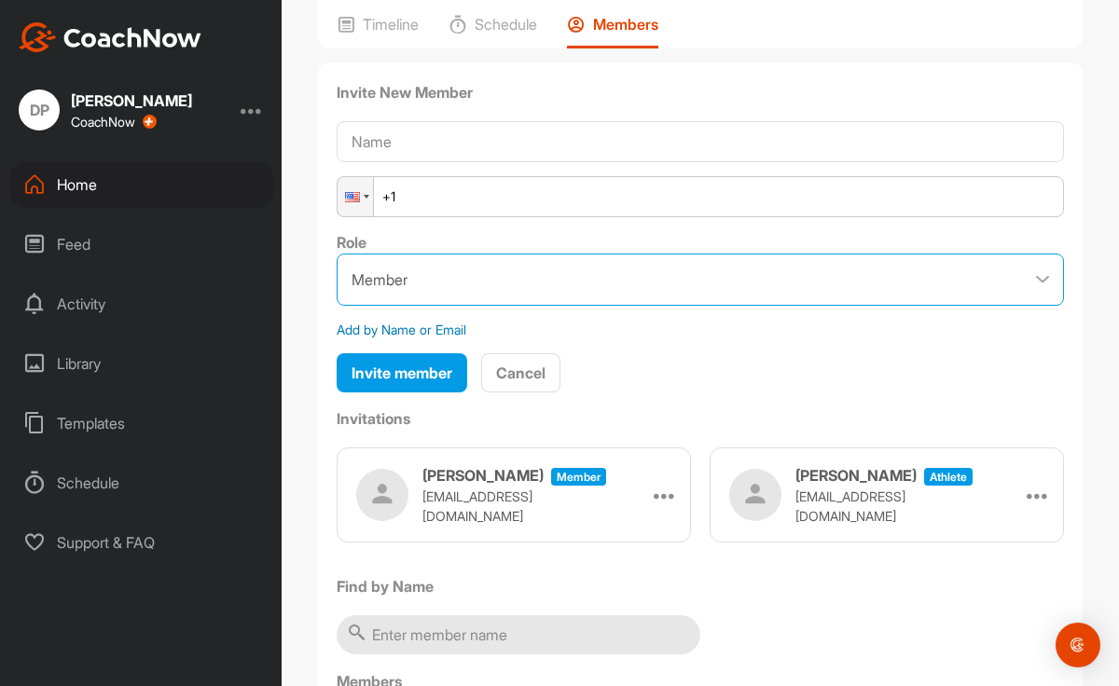
click at [464, 306] on select "Coach Member" at bounding box center [700, 280] width 727 height 52
click at [337, 297] on select "Coach Member" at bounding box center [700, 280] width 727 height 52
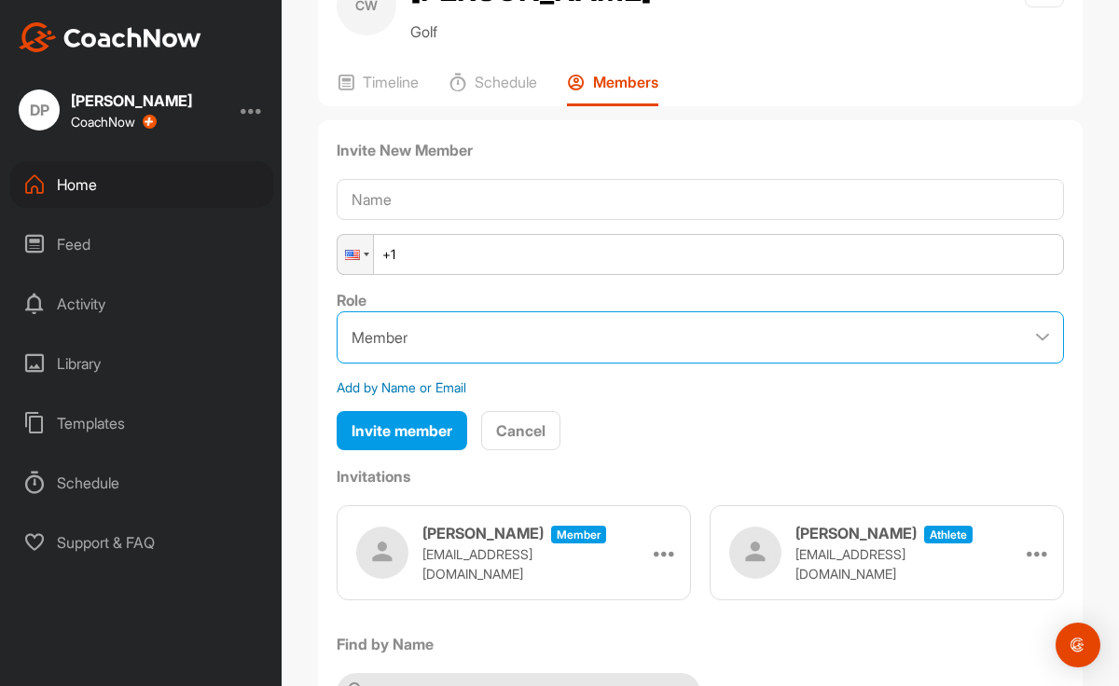
scroll to position [0, 0]
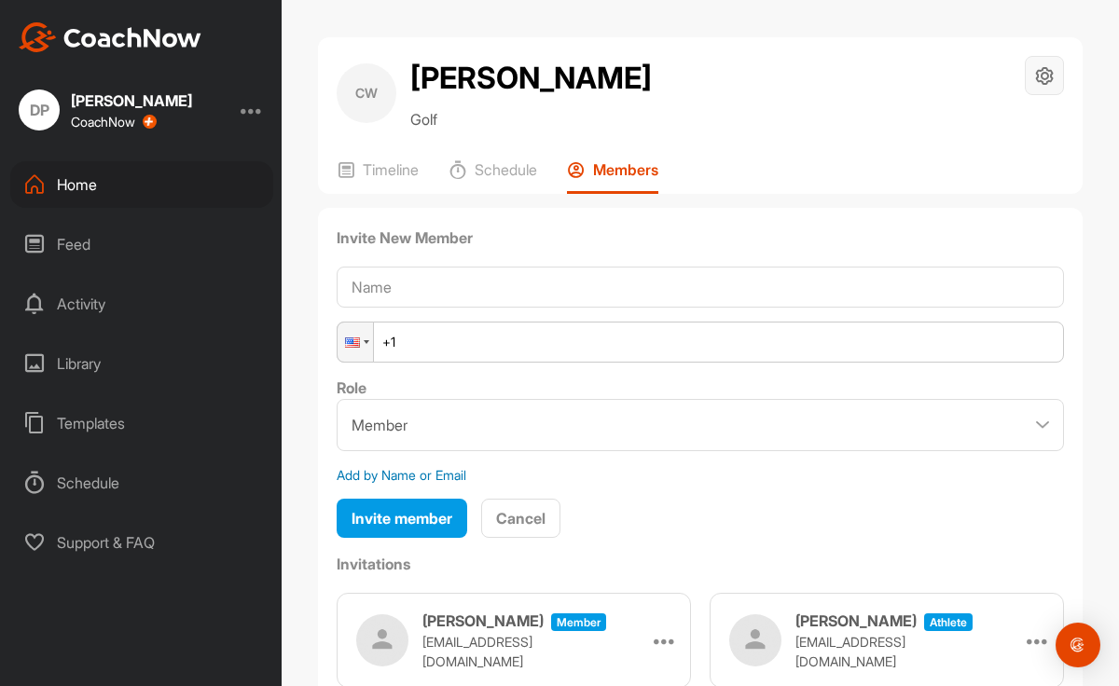
click at [1045, 68] on icon at bounding box center [1044, 75] width 21 height 21
click at [1002, 124] on li "Space Settings" at bounding box center [989, 129] width 152 height 60
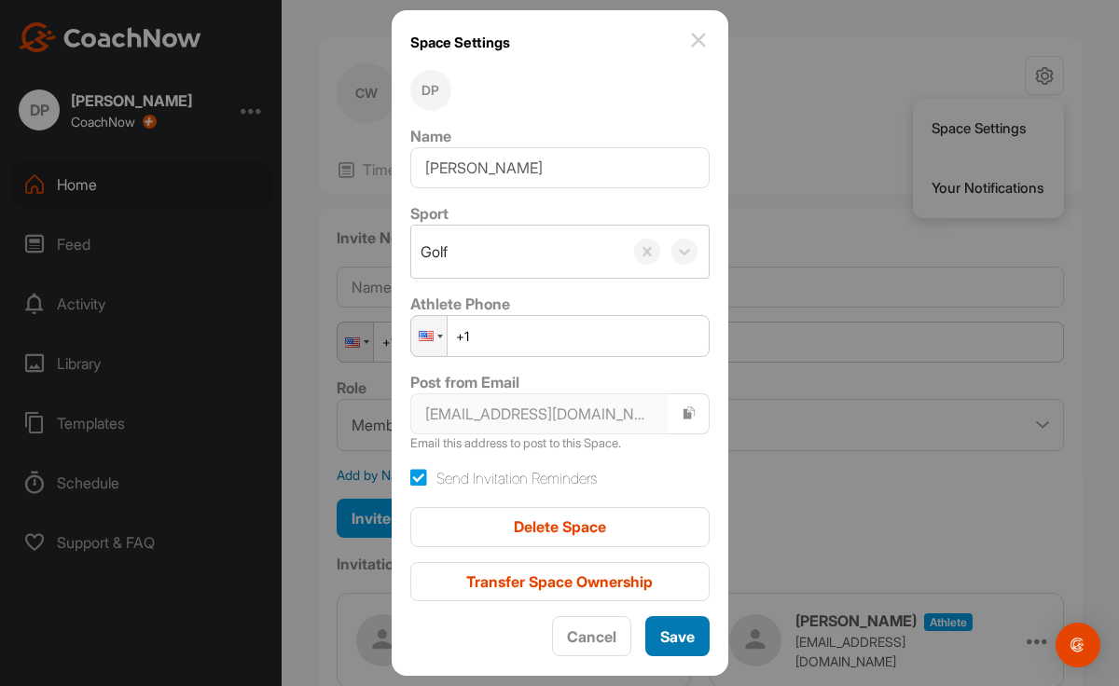
click at [660, 626] on div "Save" at bounding box center [677, 637] width 35 height 22
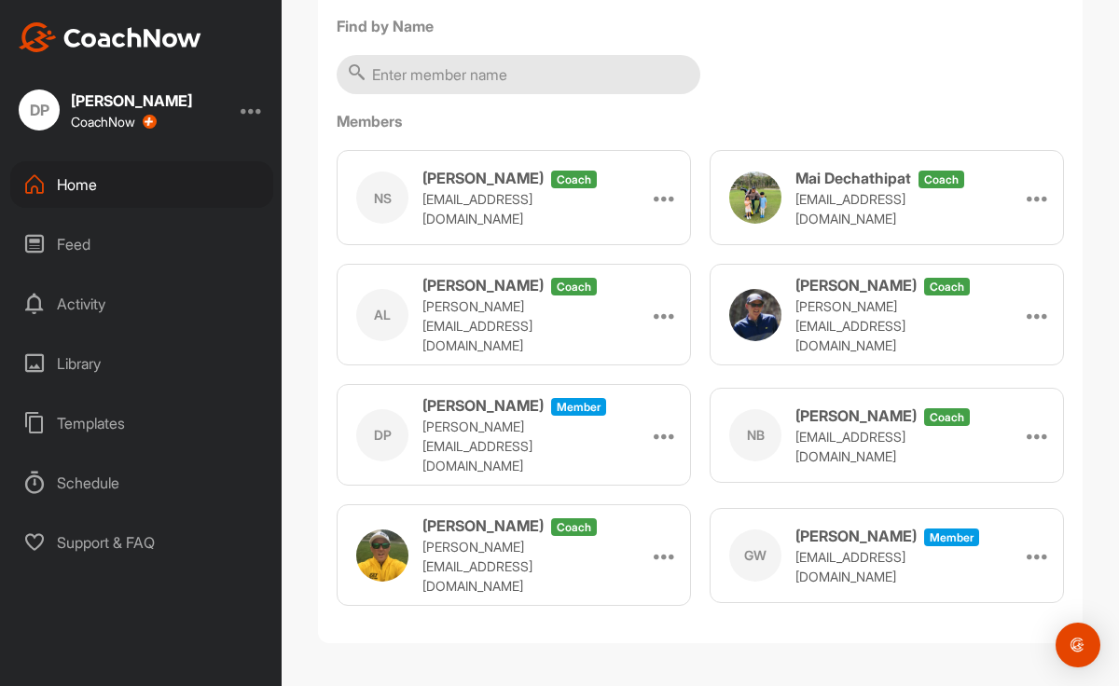
scroll to position [413, 0]
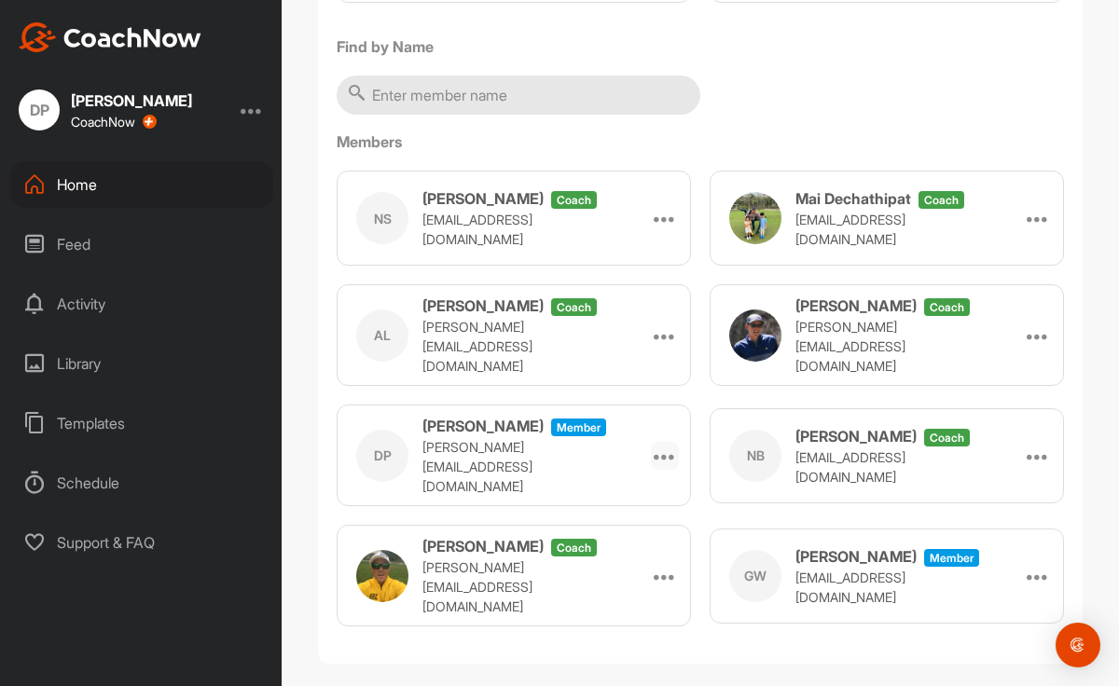
click at [659, 467] on icon at bounding box center [665, 456] width 22 height 22
click at [658, 467] on icon at bounding box center [665, 456] width 22 height 22
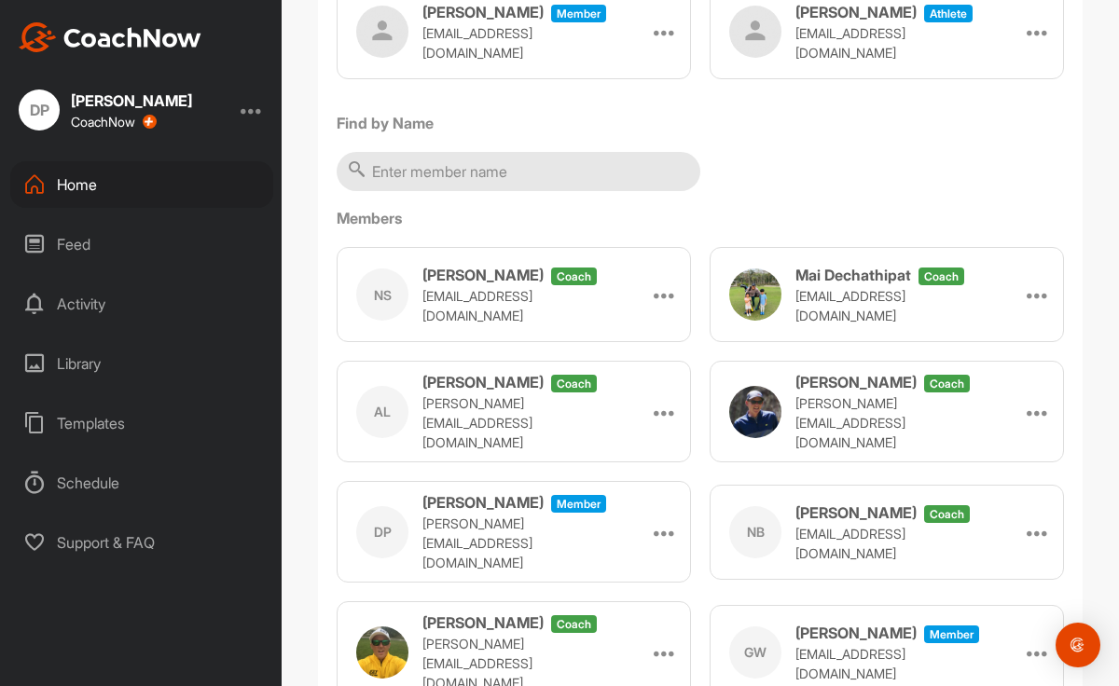
scroll to position [340, 0]
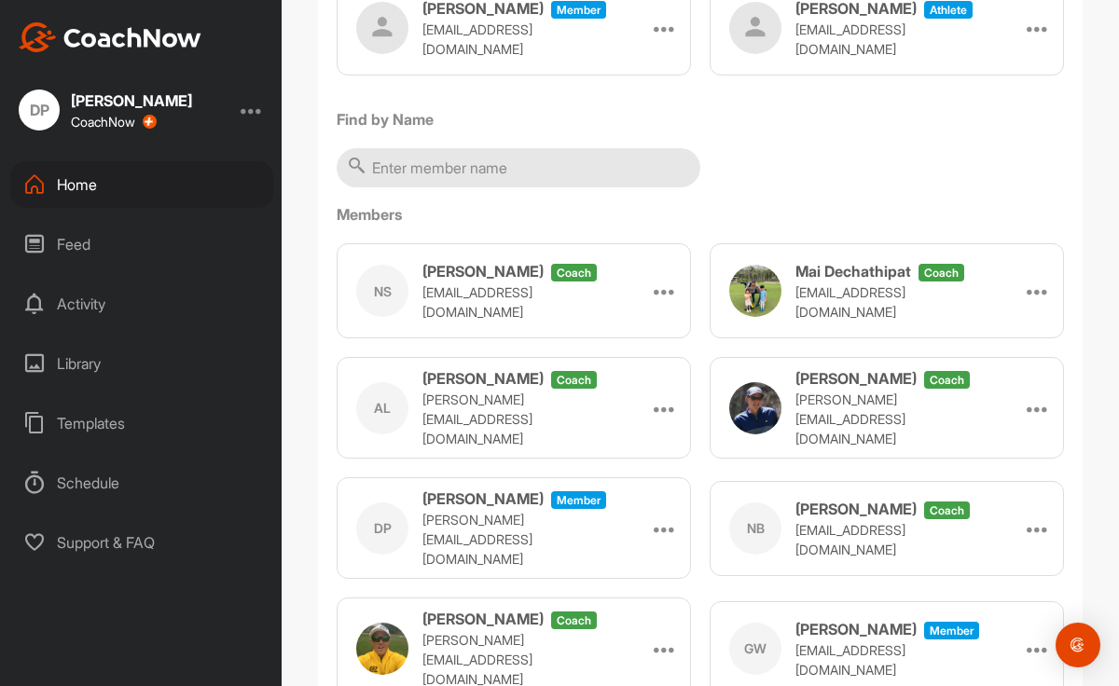
click at [650, 577] on div "DP David Peckham Member david@teamkohr.com Make Athlete" at bounding box center [514, 528] width 354 height 102
click at [665, 540] on icon at bounding box center [665, 529] width 22 height 22
click at [629, 545] on div "DP David Peckham Member david@teamkohr.com Make Athlete" at bounding box center [514, 528] width 354 height 102
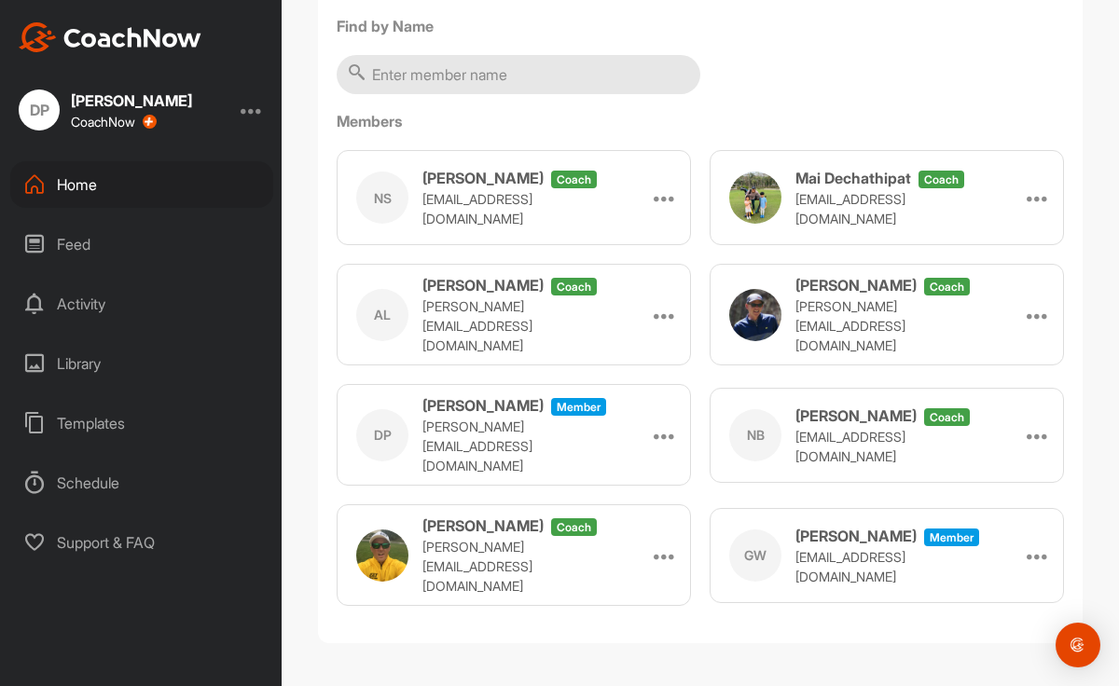
scroll to position [459, 0]
click at [970, 547] on div "Gretchen Winchester Member" at bounding box center [888, 536] width 187 height 22
click at [1036, 562] on icon at bounding box center [1038, 556] width 22 height 22
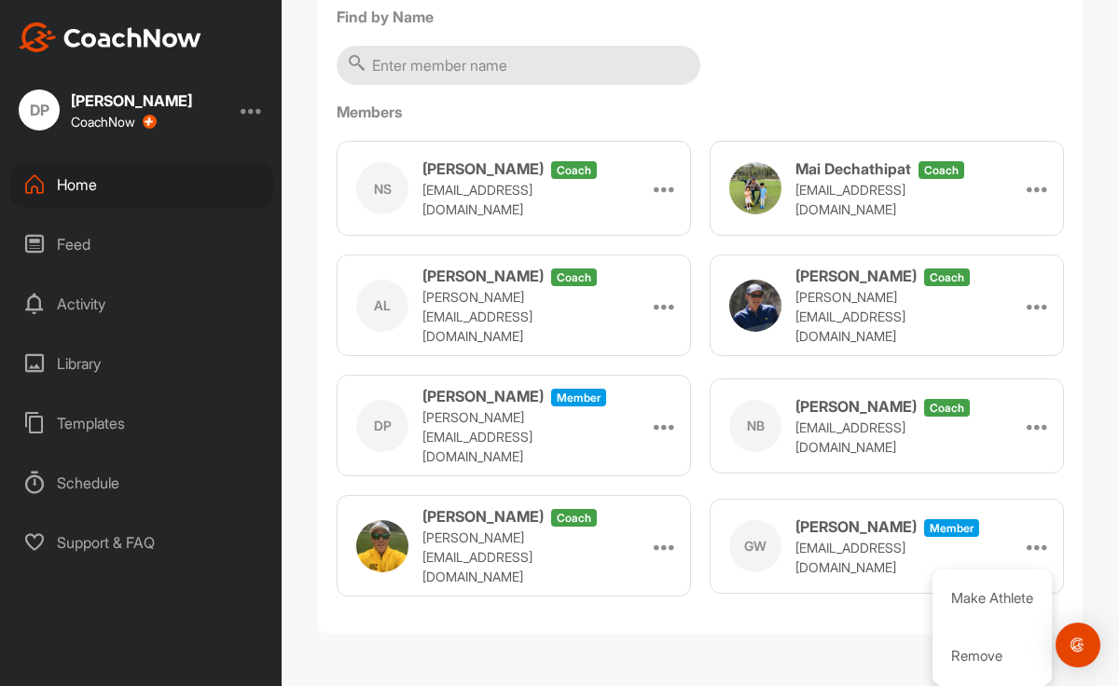
click at [884, 635] on div "Invite New Members Invitations Steve Winchester Member stevew@slalom.com Edit R…" at bounding box center [700, 200] width 765 height 870
